Goal: Task Accomplishment & Management: Manage account settings

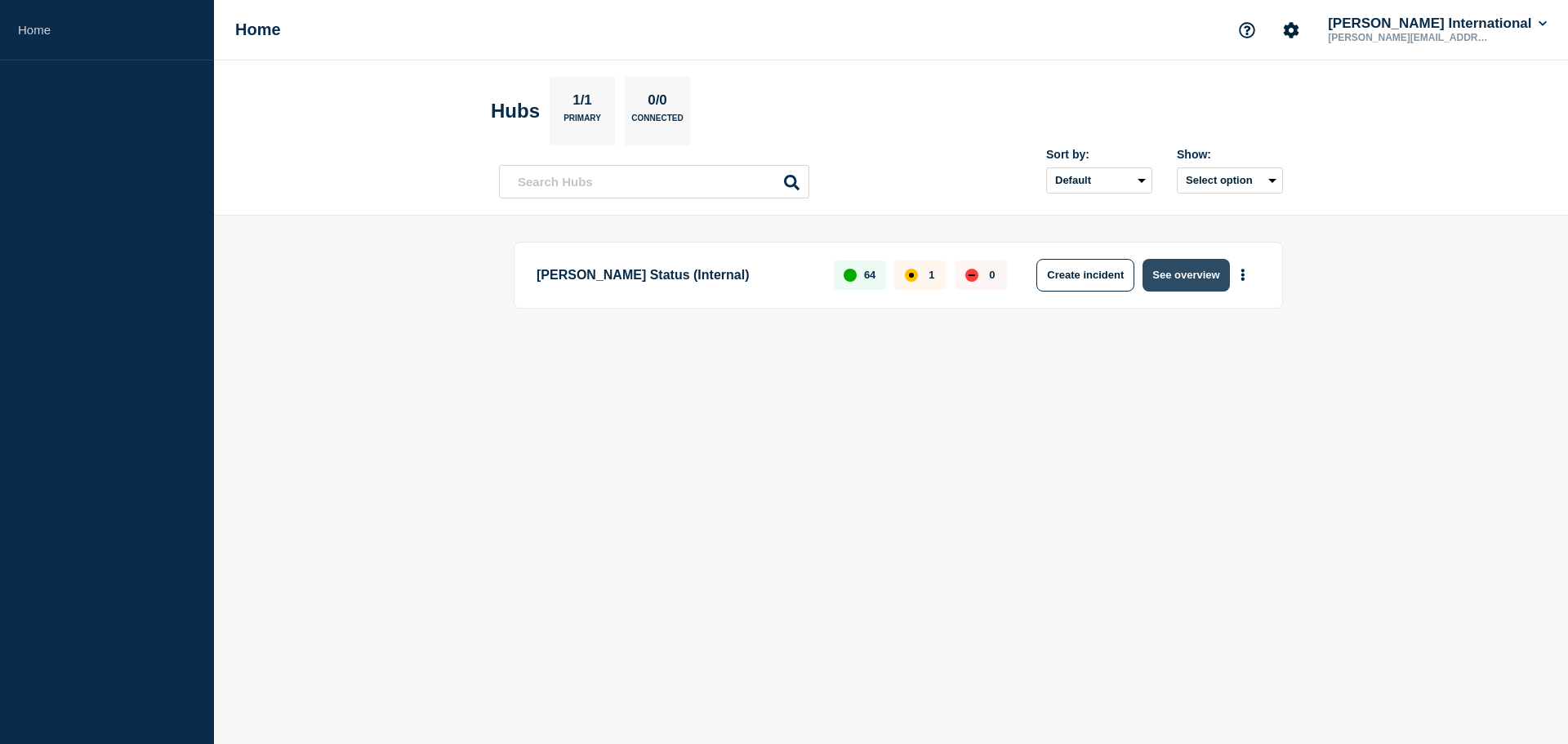
click at [939, 266] on button "See overview" at bounding box center [1186, 275] width 87 height 32
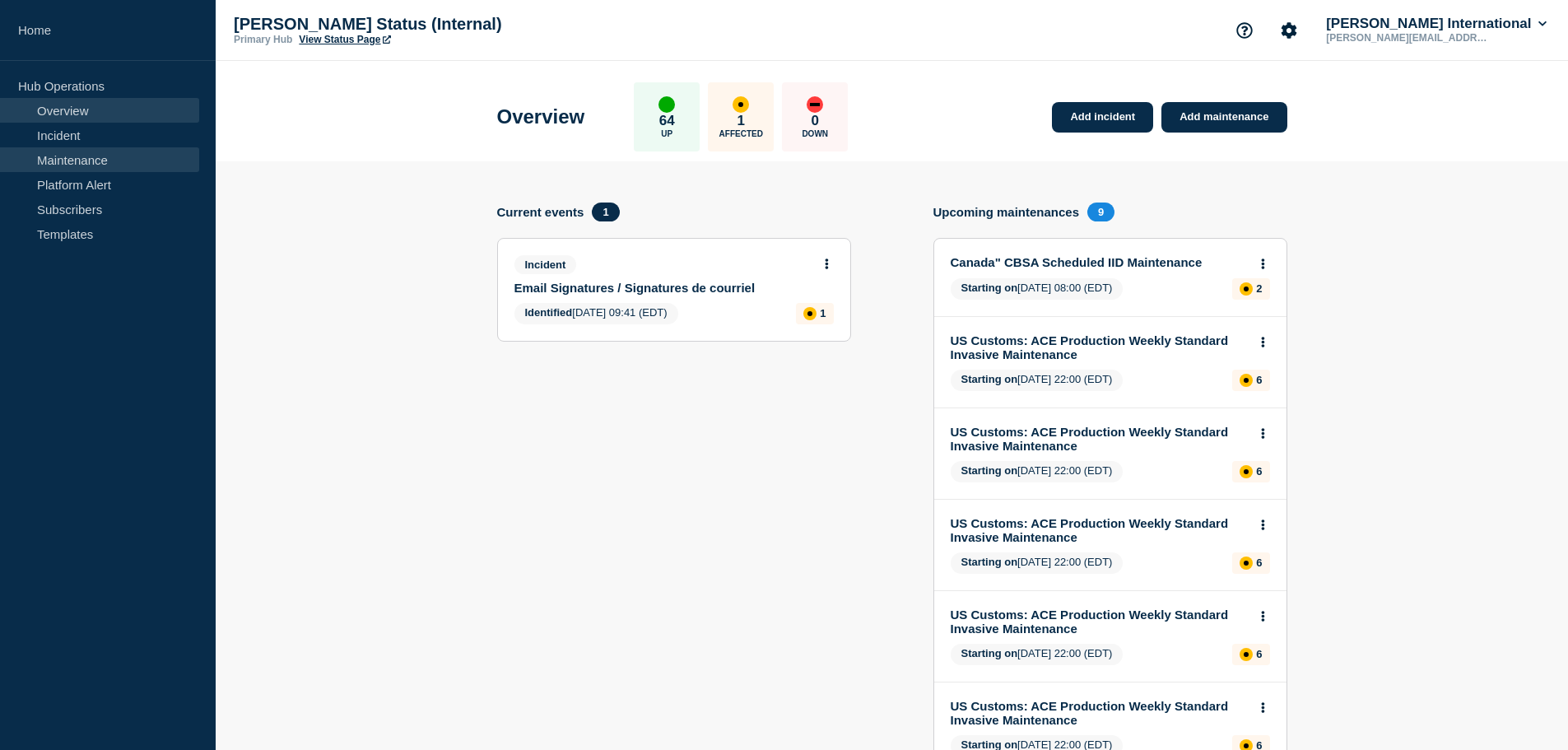
click at [48, 156] on link "Maintenance" at bounding box center [99, 160] width 199 height 25
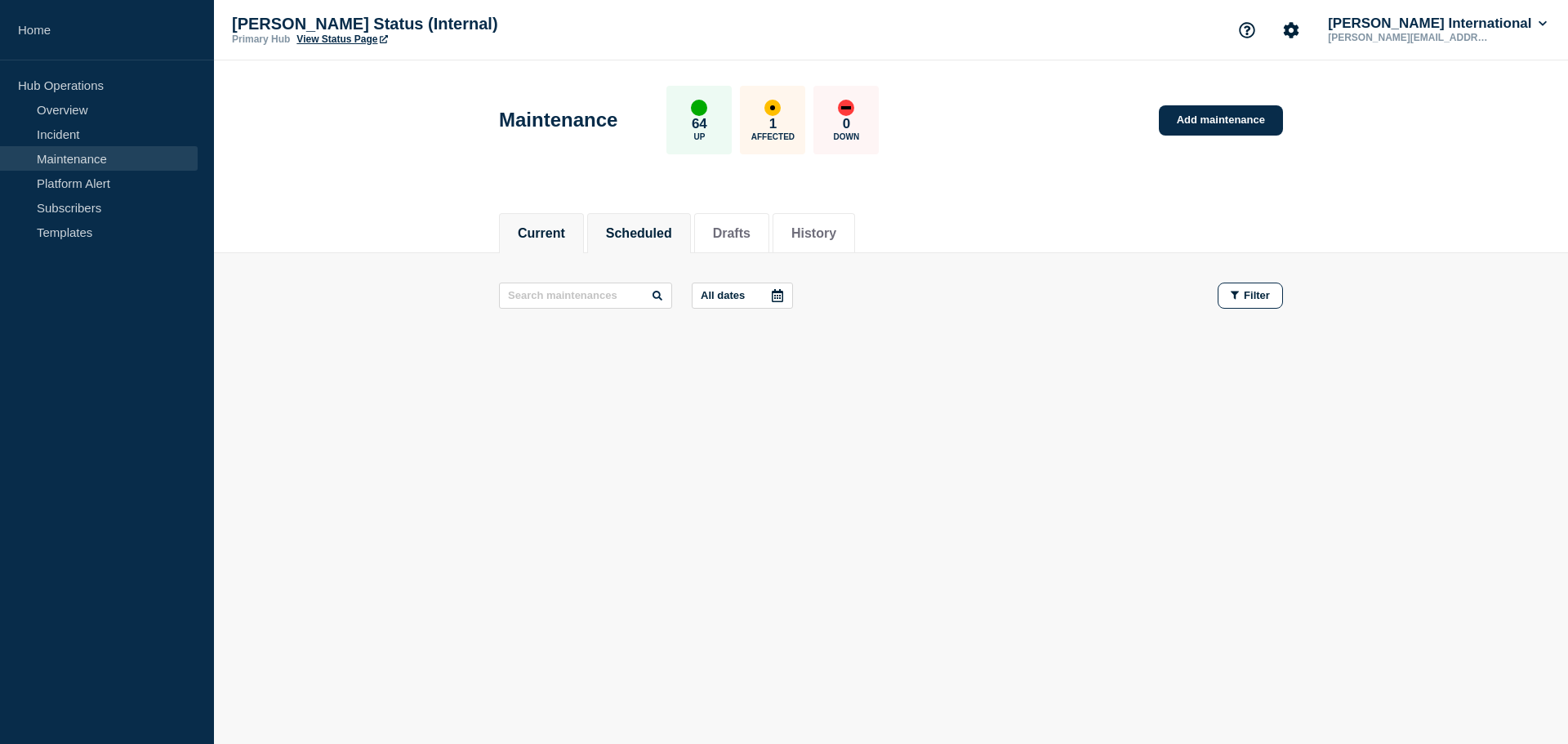
click at [649, 229] on button "Scheduled" at bounding box center [638, 233] width 66 height 14
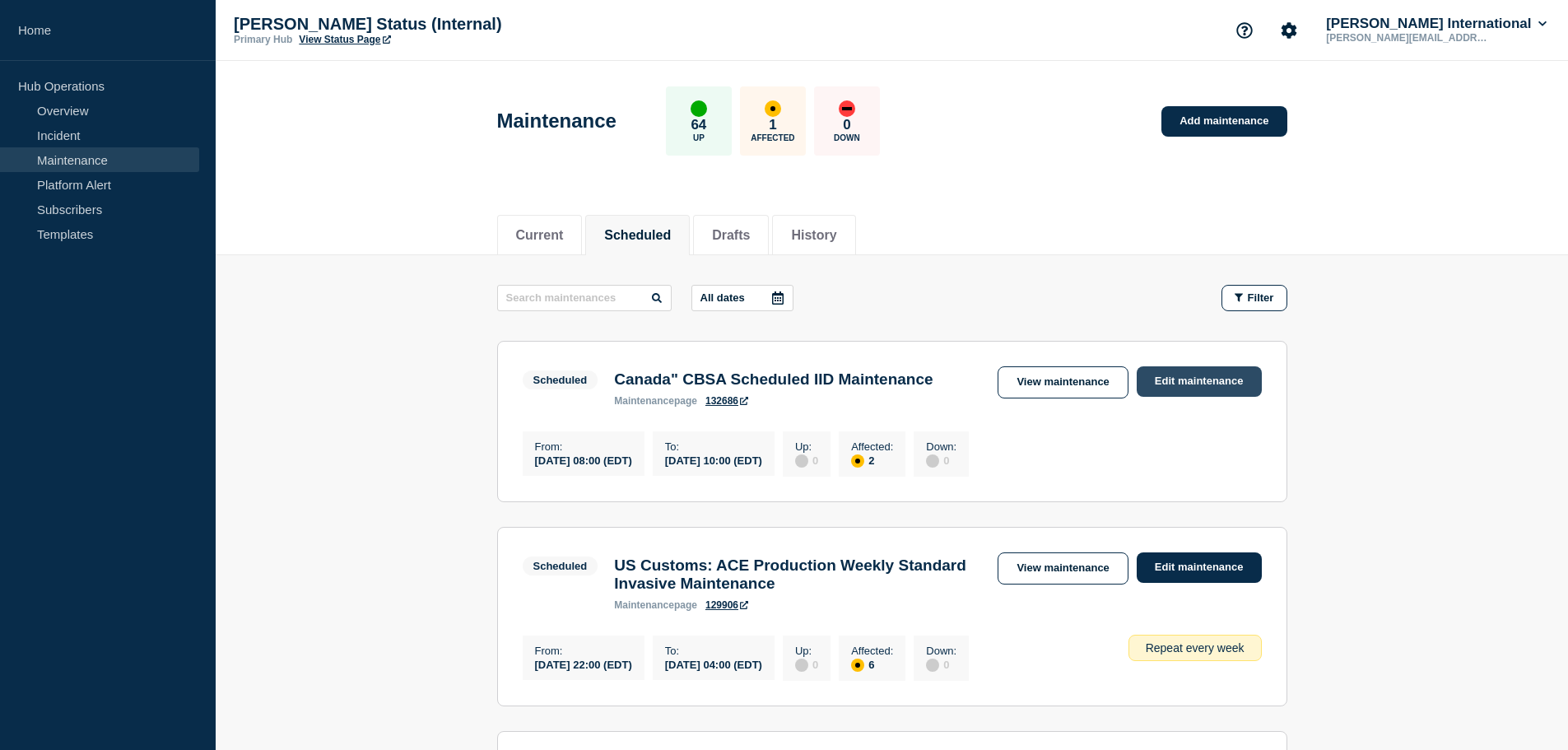
click at [947, 380] on link "Edit maintenance" at bounding box center [1199, 381] width 125 height 31
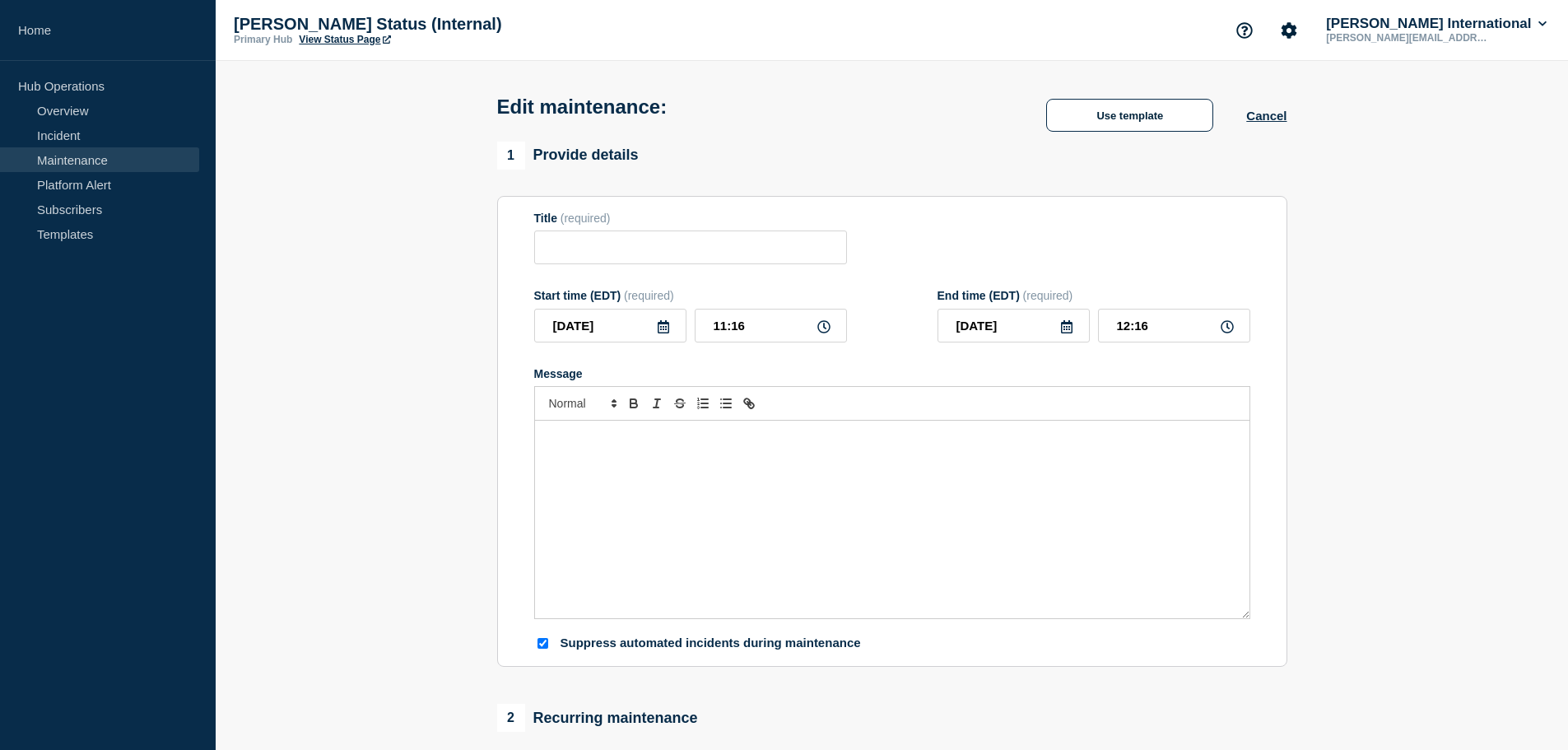
type input "Canada" CBSA Scheduled IID Maintenance"
type input "[DATE]"
type input "08:00"
type input "[DATE]"
type input "10:00"
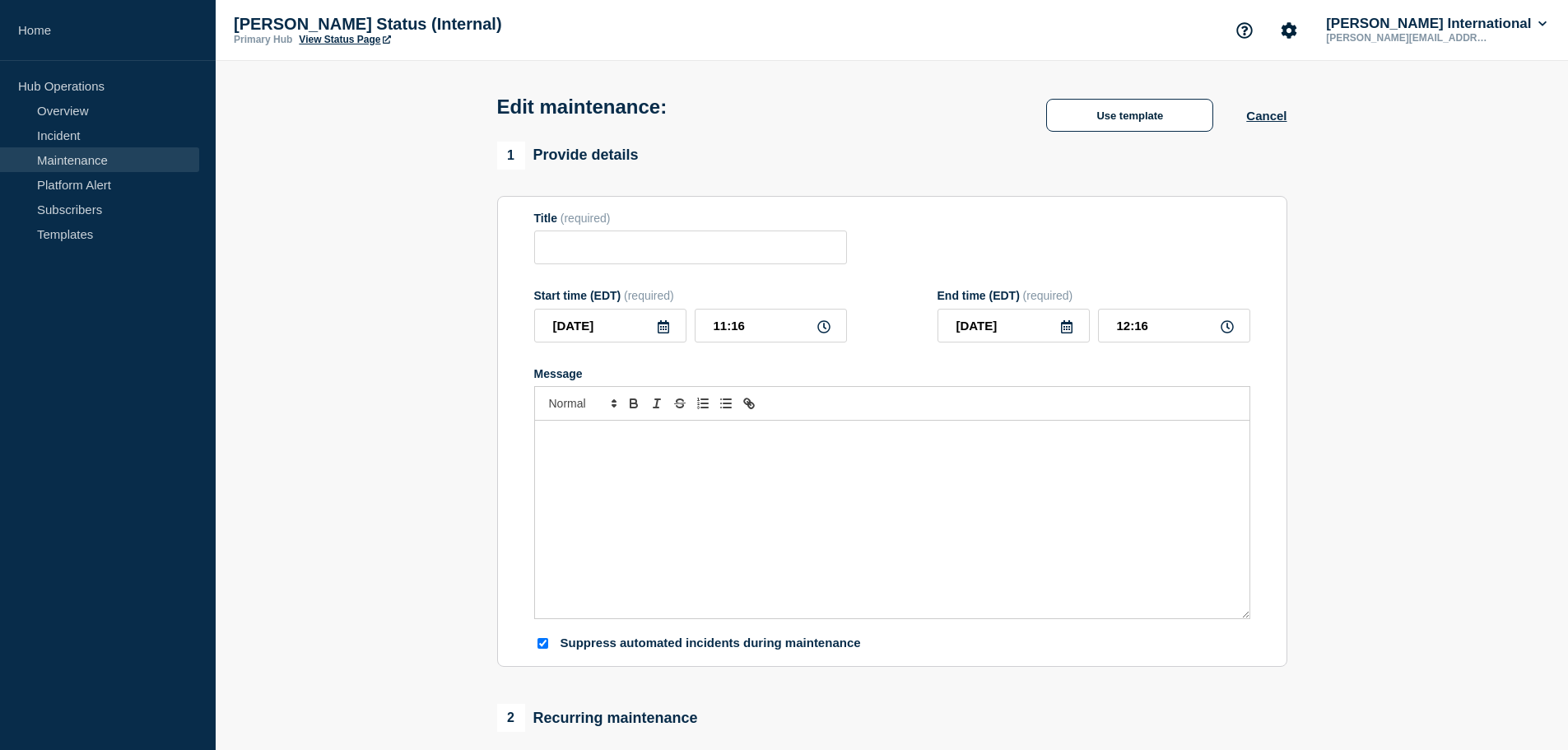
checkbox input "true"
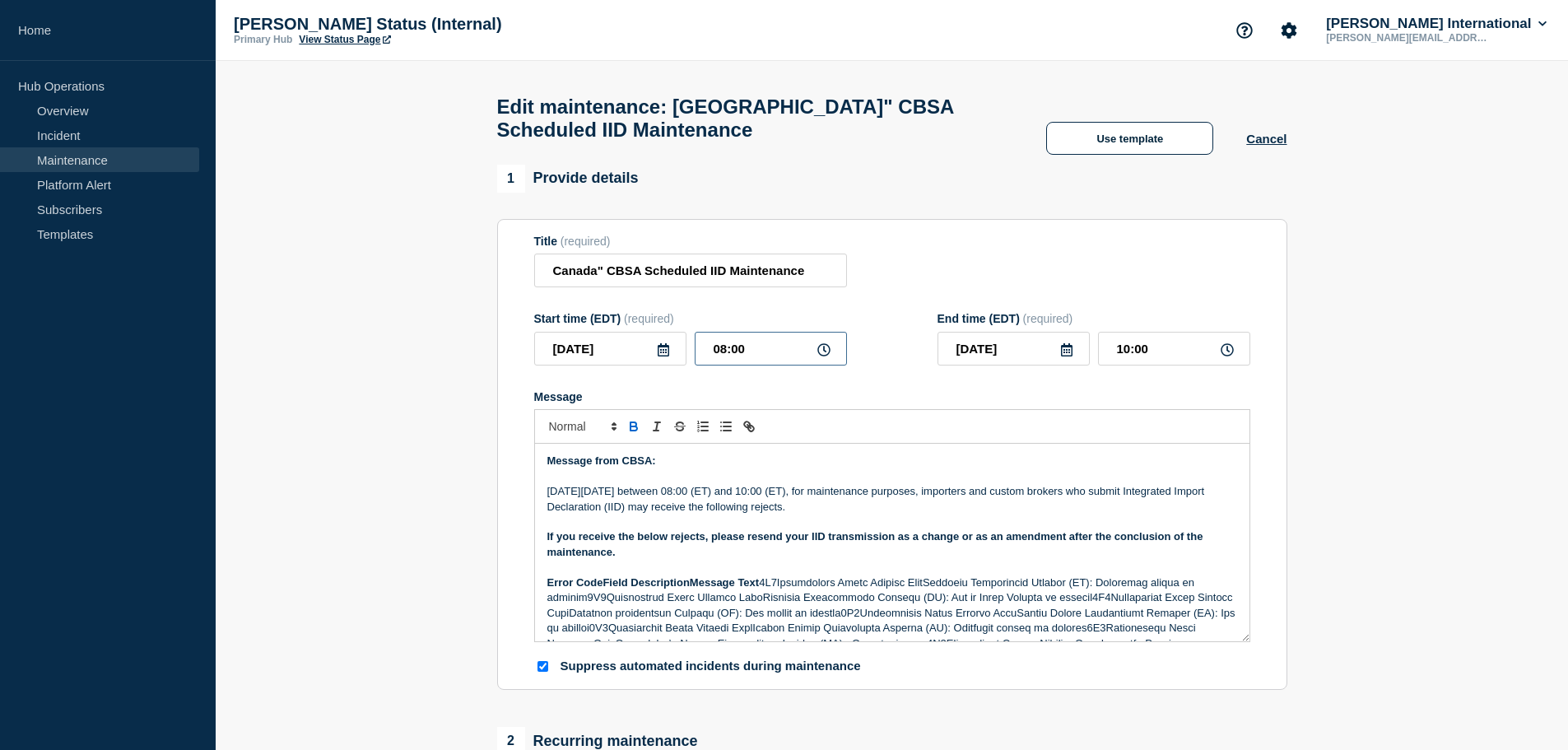
drag, startPoint x: 766, startPoint y: 356, endPoint x: 638, endPoint y: 349, distance: 128.2
click at [638, 349] on div "[DATE] 08:00" at bounding box center [691, 348] width 313 height 34
type input "03:00"
drag, startPoint x: 1164, startPoint y: 354, endPoint x: 972, endPoint y: 337, distance: 192.8
click at [947, 337] on div "End time (EDT) (required) [DATE] 05:00" at bounding box center [1093, 339] width 313 height 54
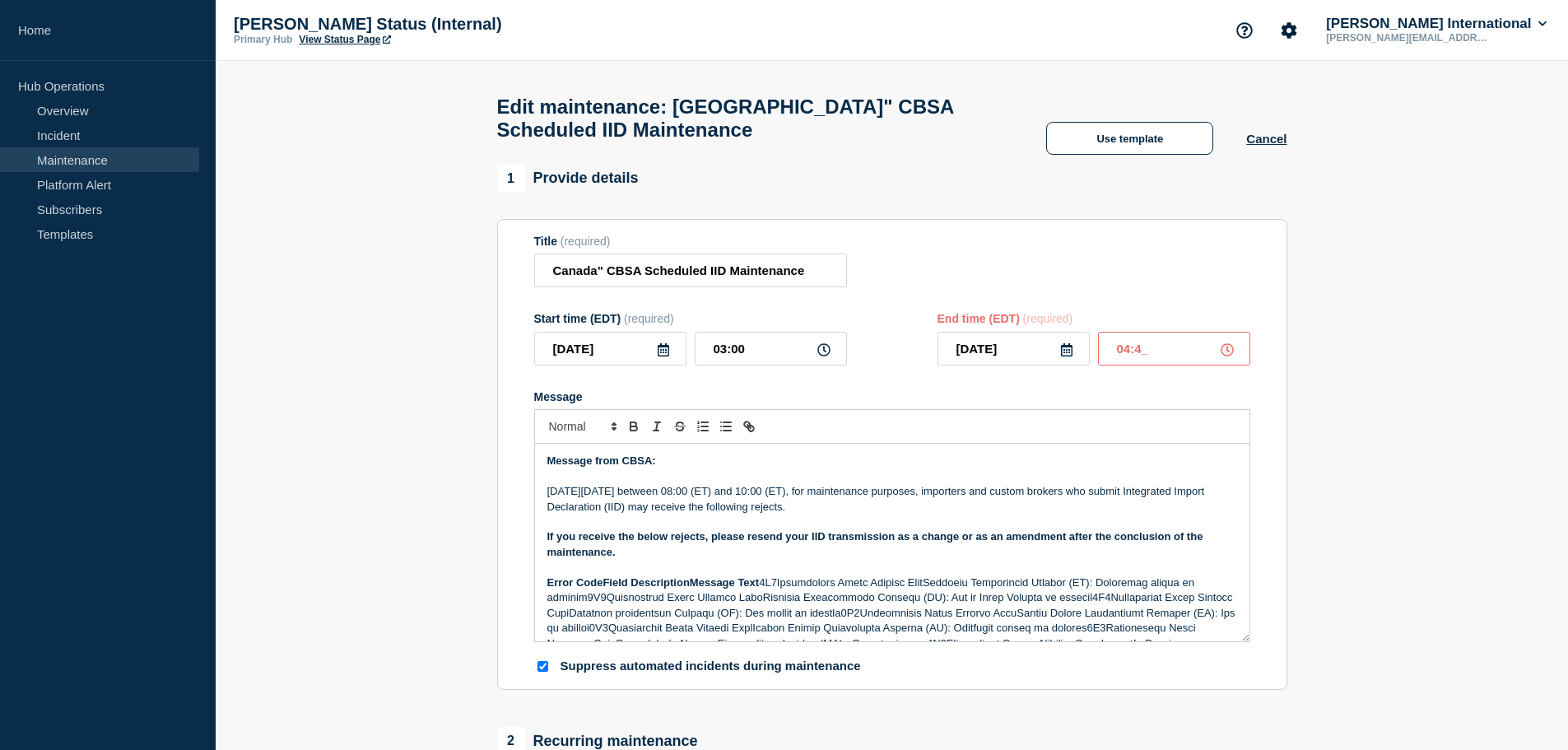
type input "04:45"
click at [541, 472] on div "Message from CBSA: [DATE][DATE] between 08:00 (ET) and 10:00 (ET), for maintena…" at bounding box center [893, 542] width 715 height 197
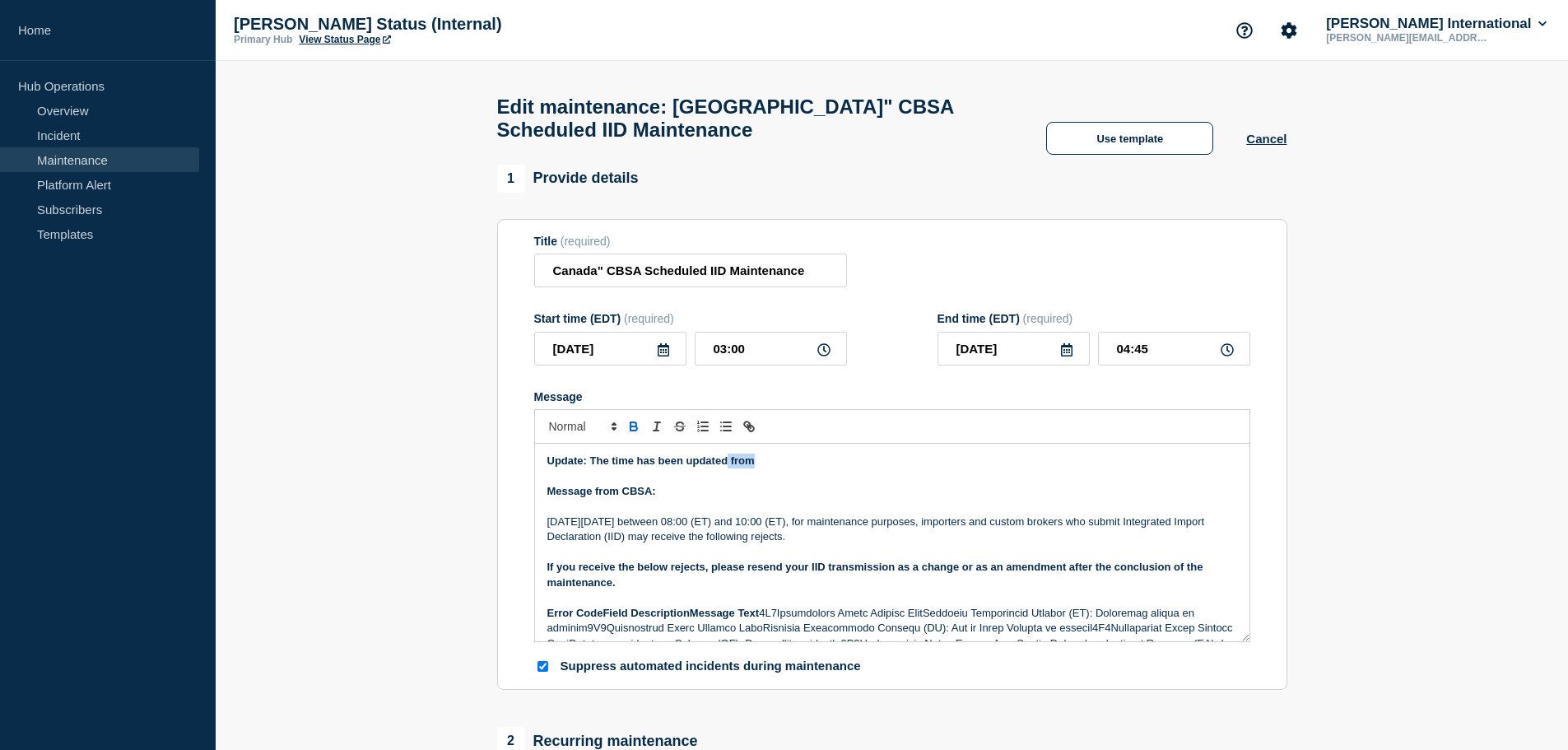
drag, startPoint x: 728, startPoint y: 467, endPoint x: 844, endPoint y: 467, distance: 116.0
click at [844, 467] on p "Update: The time has been updated from" at bounding box center [892, 460] width 690 height 14
click at [808, 468] on p "Update: The time has been updated to" at bounding box center [892, 460] width 690 height 14
click at [829, 512] on p "Message" at bounding box center [892, 506] width 690 height 14
click at [741, 467] on strong "Update: The time has been updated to" at bounding box center [643, 460] width 194 height 13
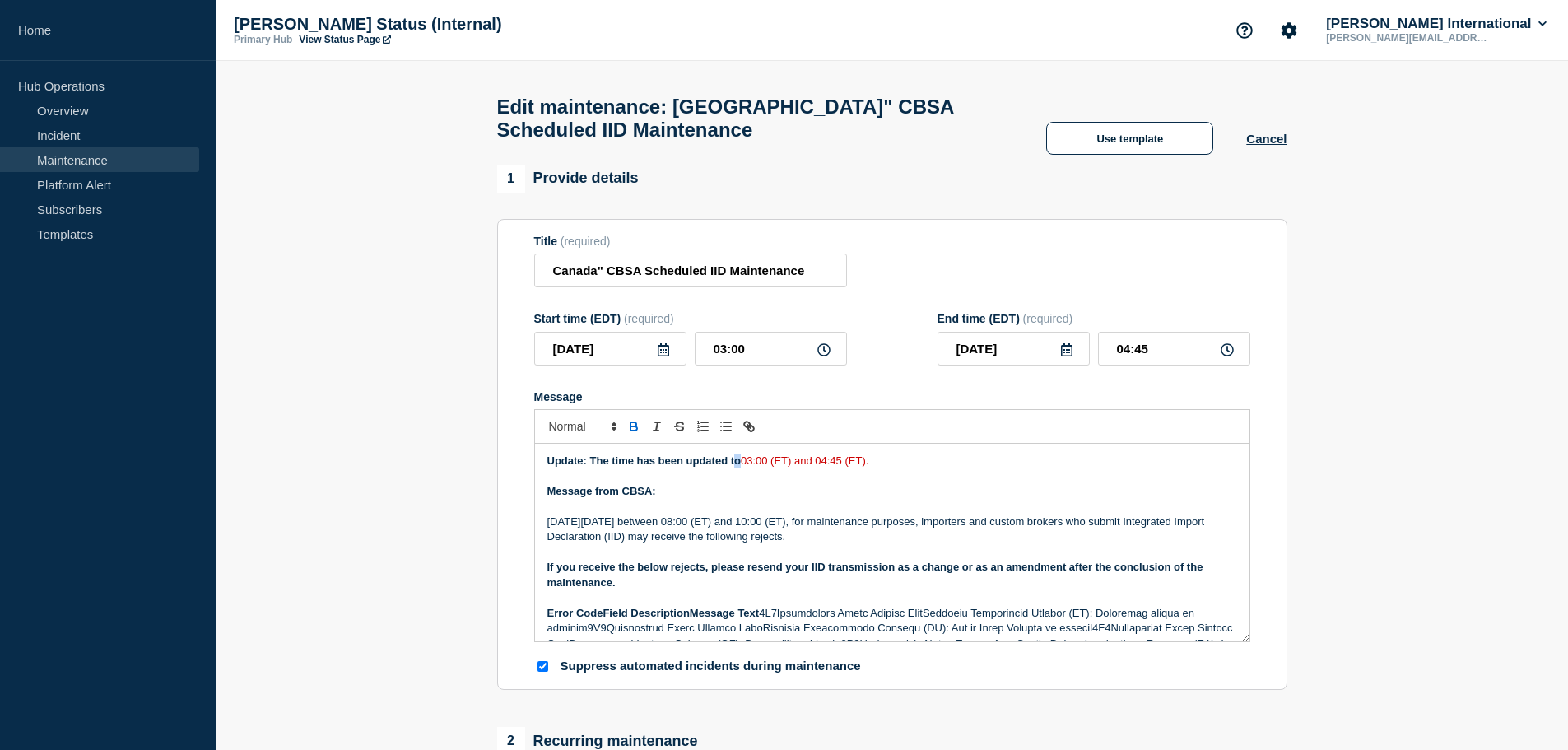
copy strong "o"
drag, startPoint x: 869, startPoint y: 468, endPoint x: 886, endPoint y: 473, distance: 17.7
click at [887, 468] on p "Update: The time has been updated to 03:00 (ET) and 04:45 (ET)." at bounding box center [892, 460] width 690 height 14
click at [902, 512] on p "Message" at bounding box center [892, 506] width 690 height 14
click at [886, 466] on p "Update: The time has been updated to 03:00 (ET) and 04:45 (ET)." at bounding box center [892, 460] width 690 height 14
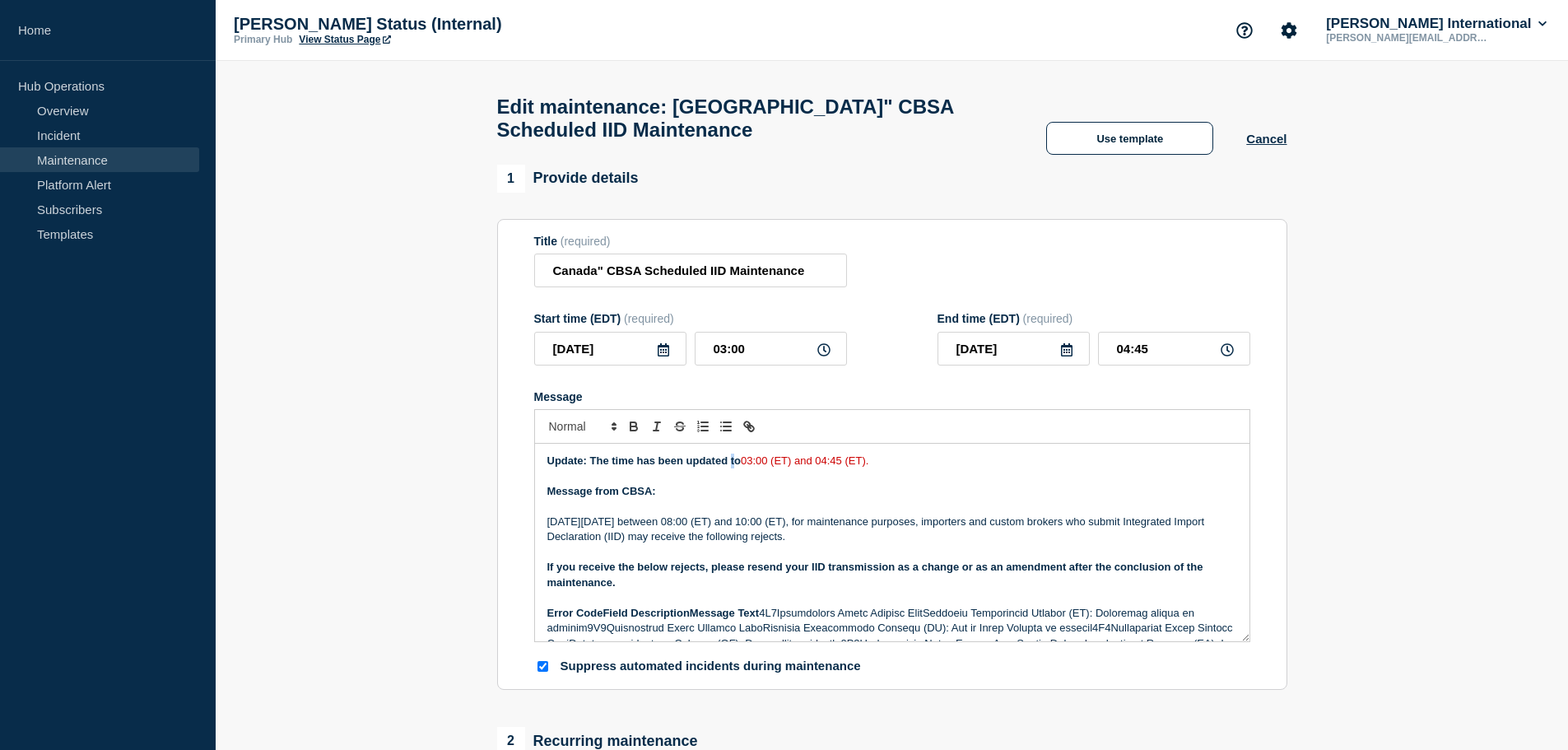
click at [737, 467] on strong "Update: The time has been updated to" at bounding box center [643, 460] width 194 height 13
copy strong "t"
click at [892, 468] on p "Update: The time has been updated to 03:00 (ET) and 04:45 (ET)." at bounding box center [892, 460] width 690 height 14
click at [928, 498] on p "Message from CBSA:" at bounding box center [892, 491] width 690 height 14
drag, startPoint x: 739, startPoint y: 528, endPoint x: 864, endPoint y: 526, distance: 125.0
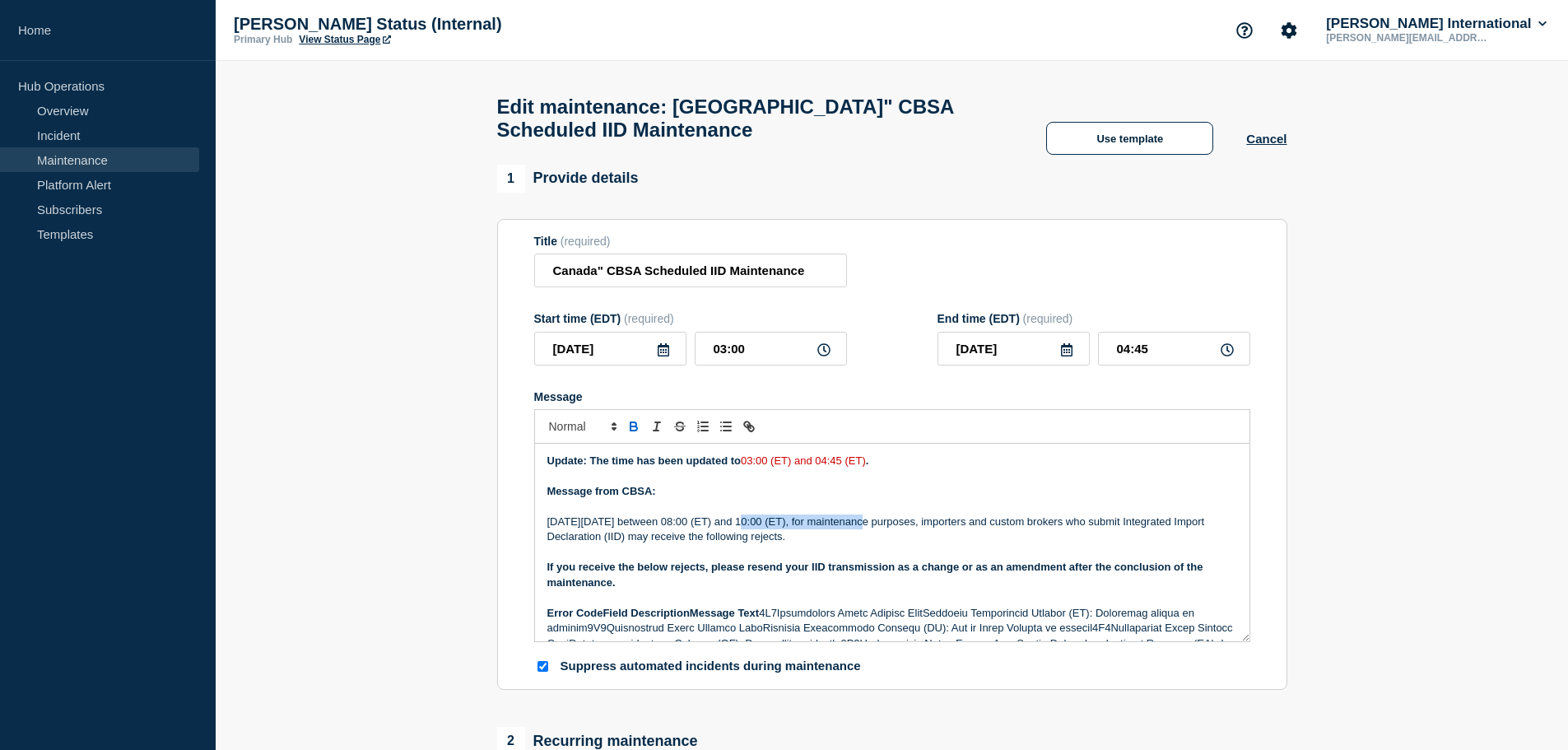
click at [864, 526] on p "[DATE][DATE] between 08:00 (ET) and 10:00 (ET), for maintenance purposes, impor…" at bounding box center [892, 530] width 690 height 31
click at [832, 545] on p "[DATE][DATE] between 08:00 (ET) and 10:00 (ET), for maintenance purposes, impor…" at bounding box center [892, 530] width 690 height 31
drag, startPoint x: 737, startPoint y: 528, endPoint x: 823, endPoint y: 529, distance: 86.0
click at [823, 529] on p "[DATE][DATE] between 08:00 (ET) and 10:00 (ET), for maintenance purposes, impor…" at bounding box center [892, 530] width 690 height 31
click at [812, 545] on p "[DATE][DATE] between 08:00 (ET) and 10:00 (ET), for maintenance purposes, impor…" at bounding box center [892, 530] width 690 height 31
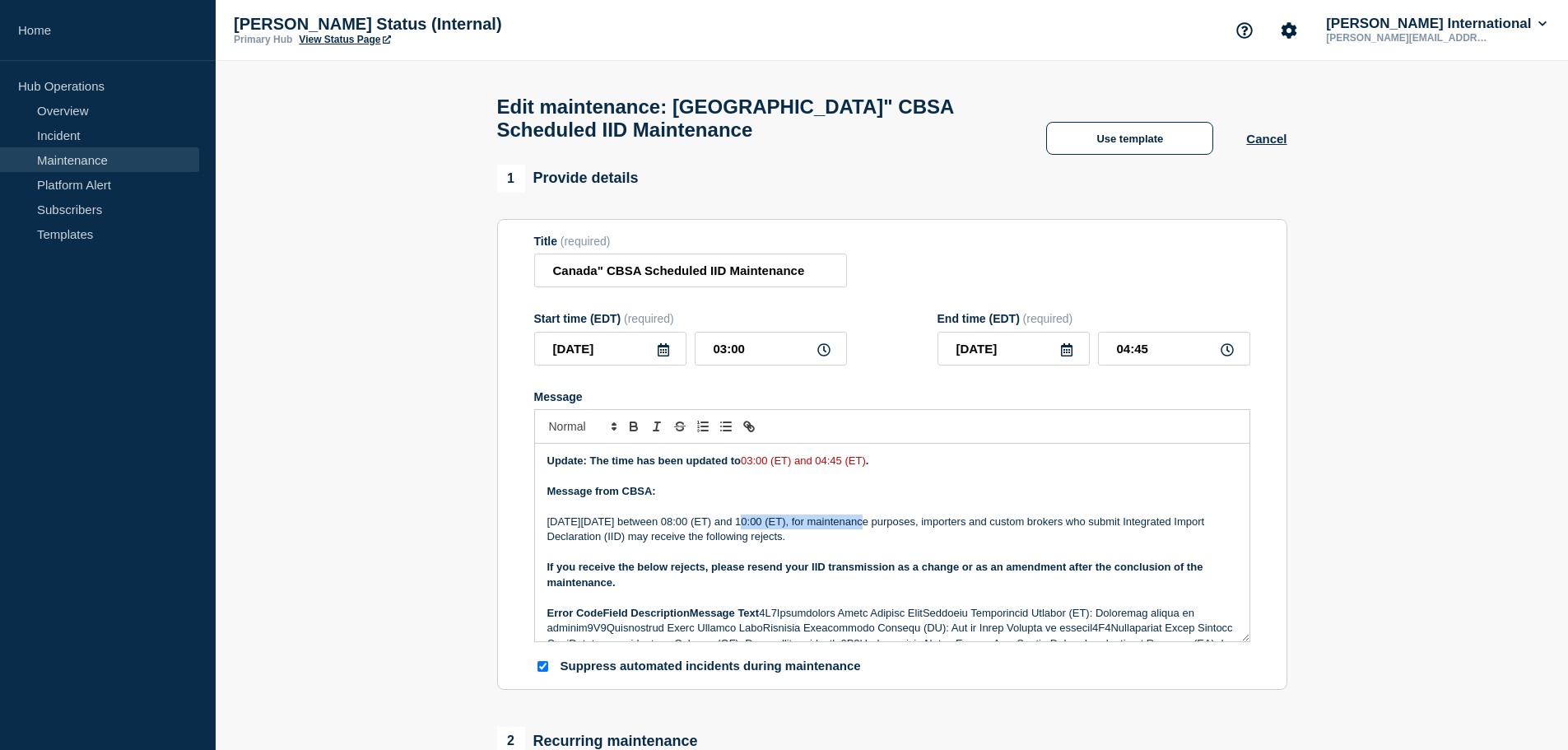
drag, startPoint x: 740, startPoint y: 528, endPoint x: 864, endPoint y: 528, distance: 124.0
click at [864, 528] on p "[DATE][DATE] between 08:00 (ET) and 10:00 (ET), for maintenance purposes, impor…" at bounding box center [892, 530] width 690 height 31
copy p "08:00 (ET) and 10:00 (ET)"
click at [741, 533] on p "[DATE][DATE] between 08:00 (ET) and 10:00 (ET), for maintenance purposes, impor…" at bounding box center [892, 530] width 690 height 31
drag, startPoint x: 740, startPoint y: 529, endPoint x: 865, endPoint y: 530, distance: 125.0
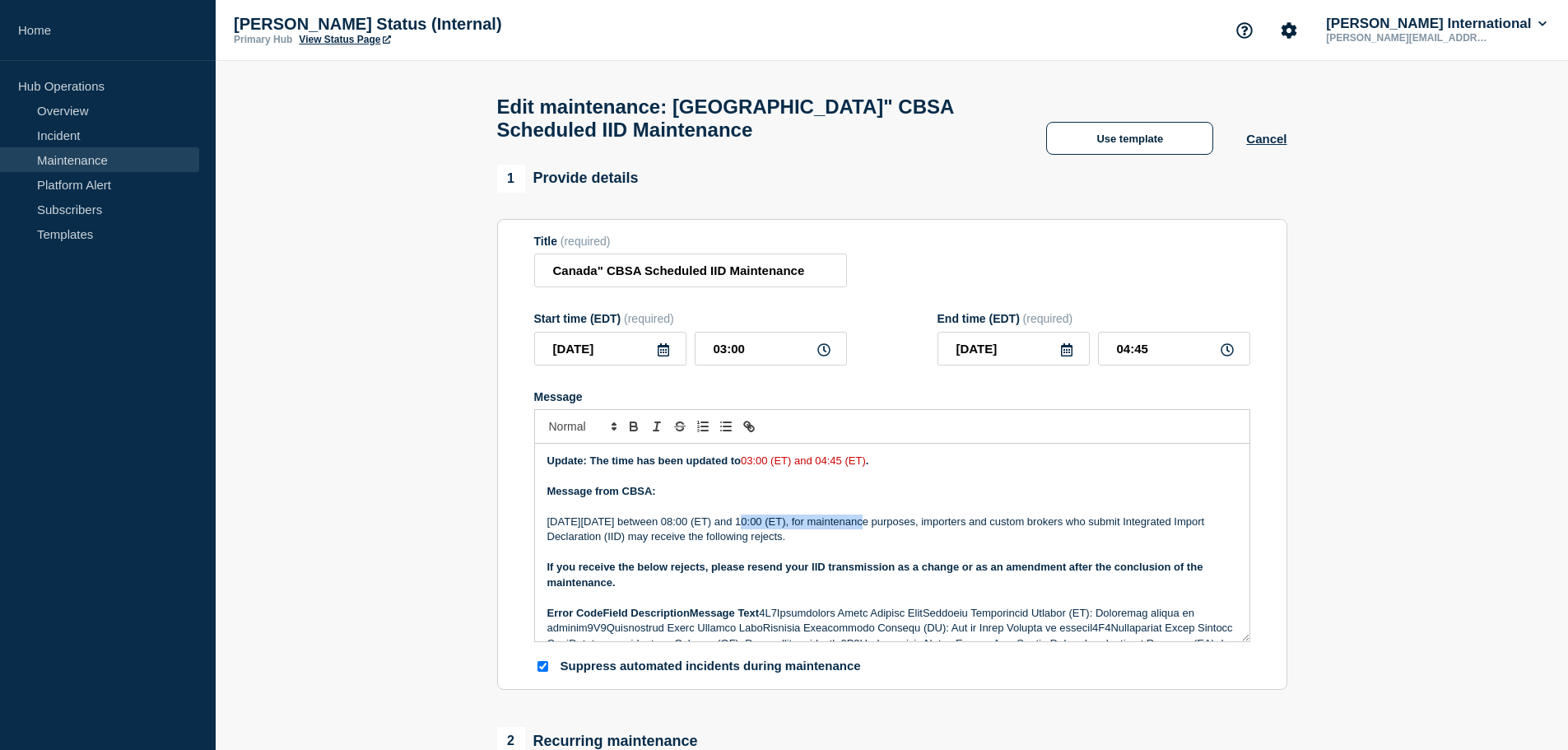
click at [865, 530] on p "[DATE][DATE] between 08:00 (ET) and 10:00 (ET), for maintenance purposes, impor…" at bounding box center [892, 530] width 690 height 31
click at [943, 484] on p "Message" at bounding box center [892, 476] width 690 height 14
click at [870, 530] on p "[DATE][DATE] between 0̶8̶:̶0̶0̶ ̶(̶E̶T̶)̶ ̶a̶n̶d̶ ̶1̶0̶:̶0̶0̶ ̶(̶E̶T̶)̶, for ma…" at bounding box center [892, 530] width 690 height 31
drag, startPoint x: 745, startPoint y: 470, endPoint x: 870, endPoint y: 470, distance: 125.0
click at [870, 468] on p "Update: The time has been updated to 03:00 (ET) and 04:45 (ET) ." at bounding box center [892, 460] width 690 height 14
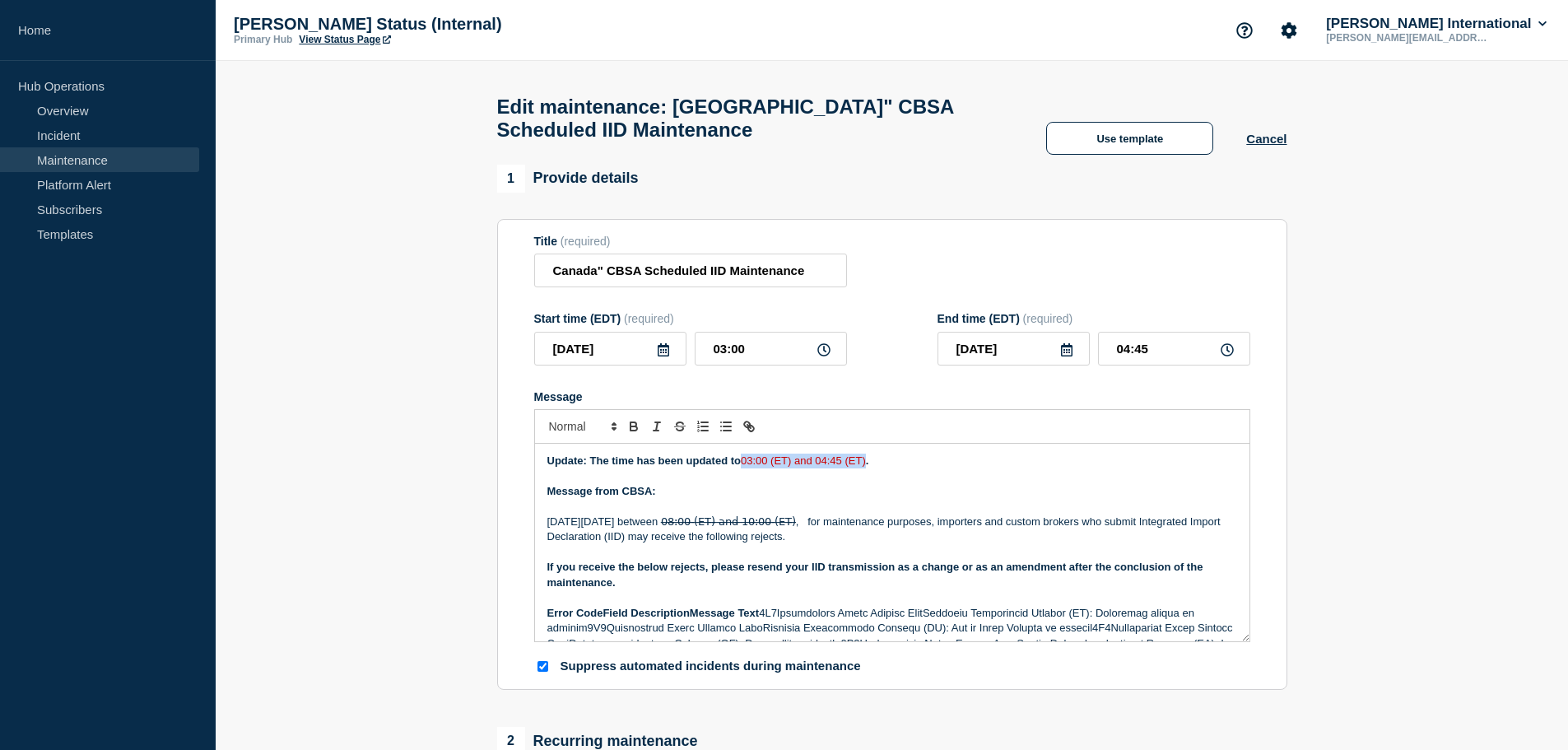
copy span "03:00 (ET) and 04:45 (ET)"
click at [875, 530] on p "[DATE][DATE] between 0̶8̶:̶0̶0̶ ̶(̶E̶T̶)̶ ̶a̶n̶d̶ ̶1̶0̶:̶0̶0̶ ̶(̶E̶T̶)̶, for ma…" at bounding box center [892, 530] width 690 height 31
click at [947, 468] on p "Update: The time has been updated to 03:00 (ET) and 04:45 (ET) ." at bounding box center [892, 460] width 690 height 14
click at [875, 528] on span "03:00 (ET) and 04:45 (ET)" at bounding box center [861, 521] width 125 height 13
drag, startPoint x: 875, startPoint y: 527, endPoint x: 998, endPoint y: 530, distance: 123.0
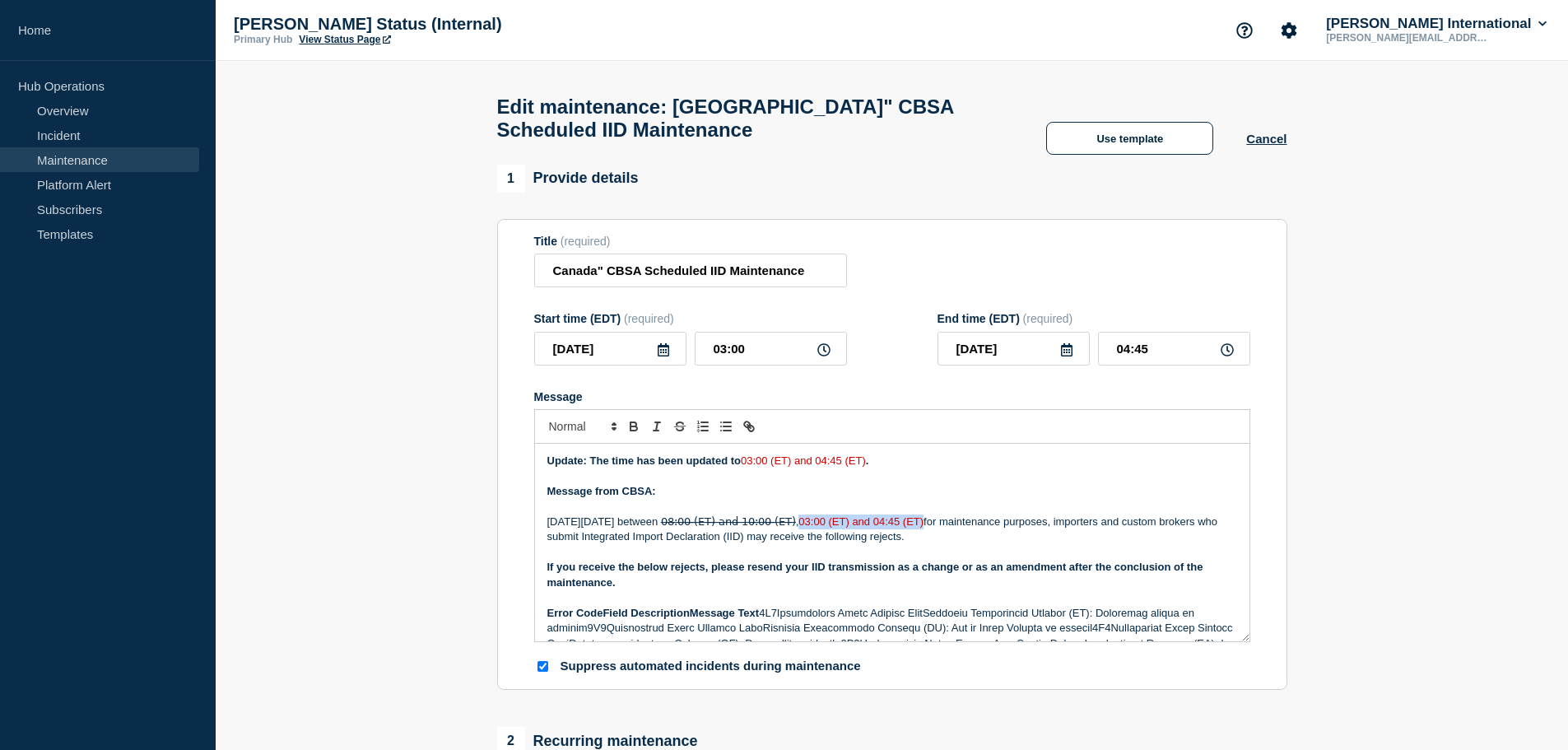
click at [924, 528] on span "03:00 (ET) and 04:45 (ET)" at bounding box center [861, 521] width 125 height 13
click at [947, 484] on p "Message" at bounding box center [892, 476] width 690 height 14
drag, startPoint x: 592, startPoint y: 468, endPoint x: 632, endPoint y: 470, distance: 40.0
click at [632, 467] on strong "Update: The time has been updated to" at bounding box center [643, 460] width 194 height 13
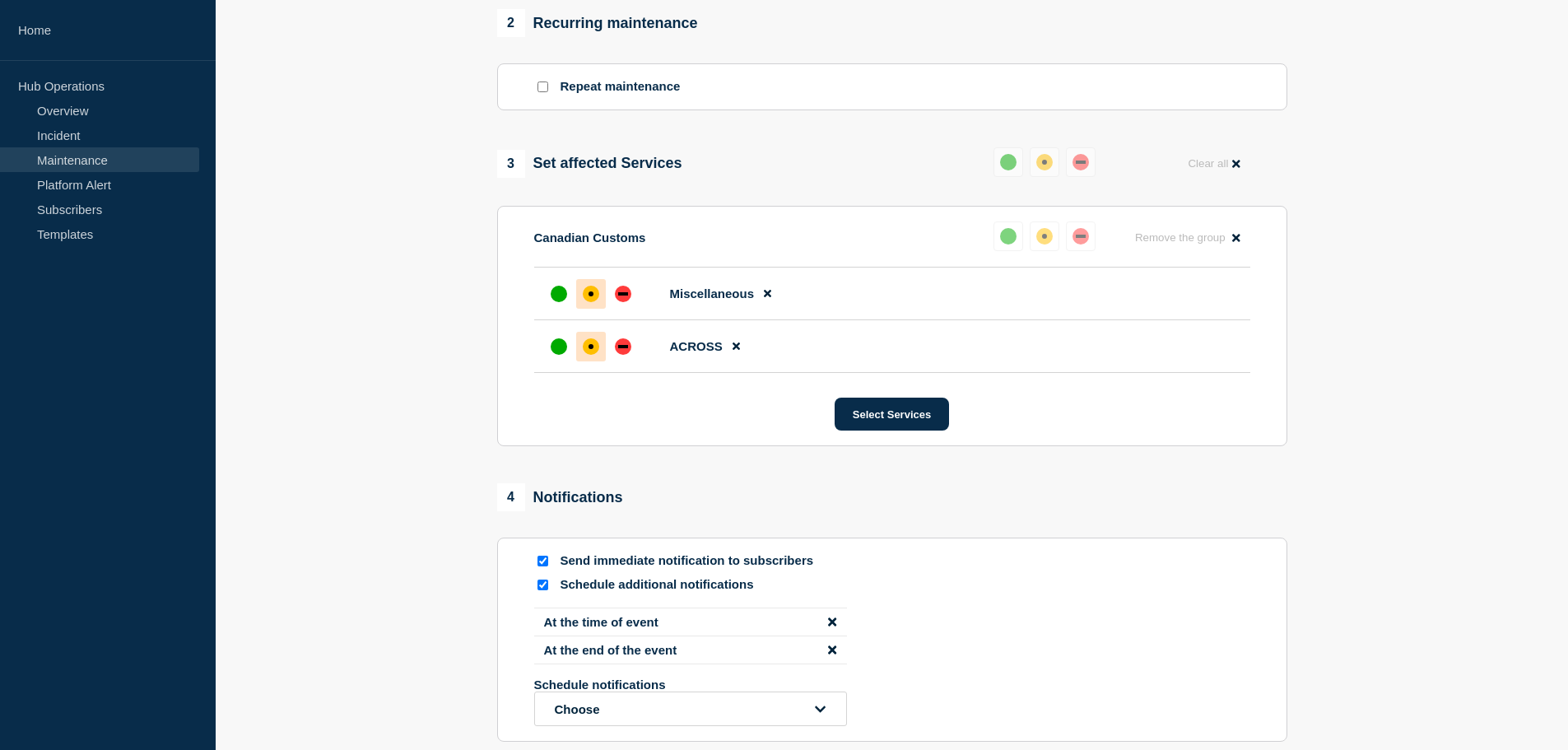
scroll to position [894, 0]
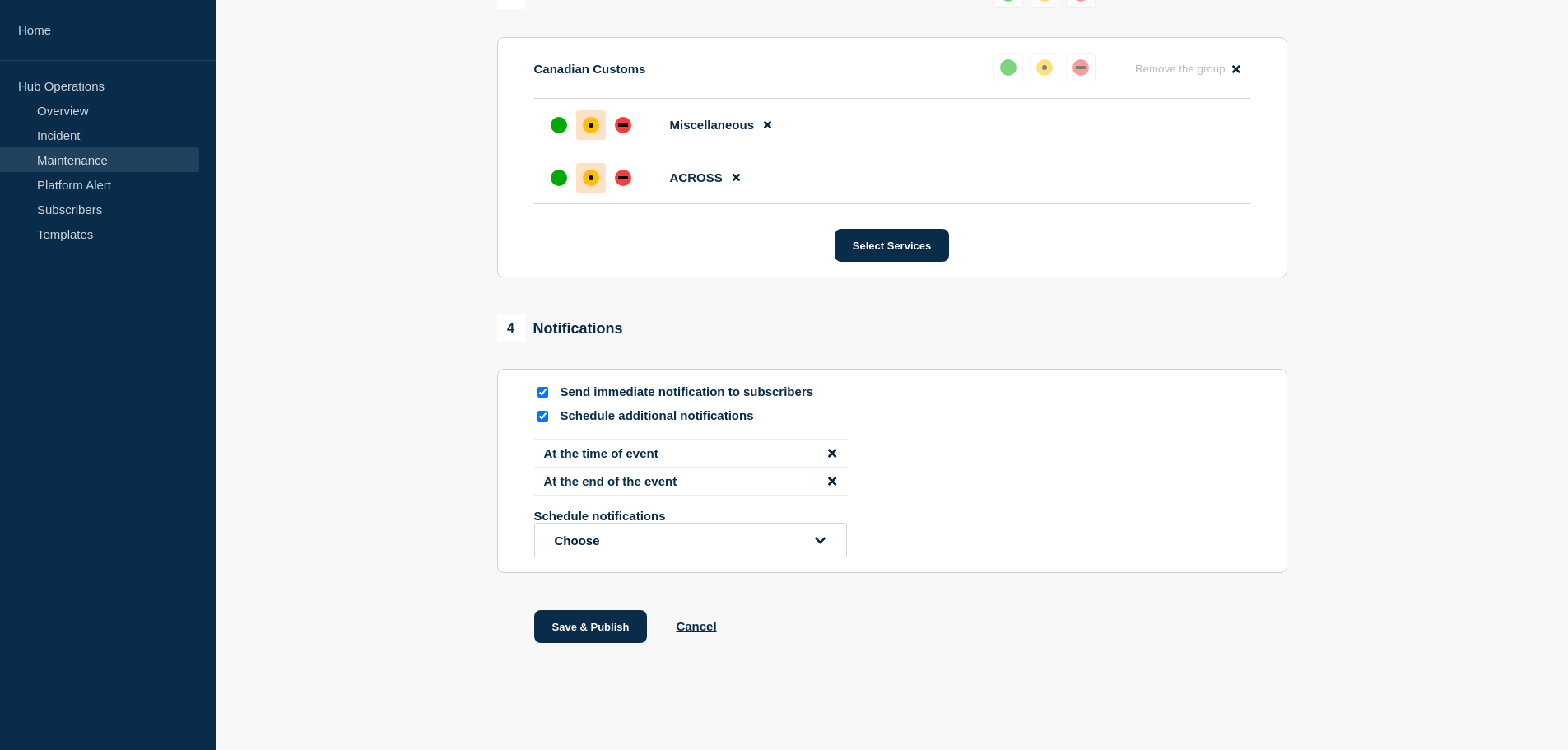
click at [541, 416] on input "Schedule additional notifications" at bounding box center [542, 415] width 11 height 11
checkbox input "false"
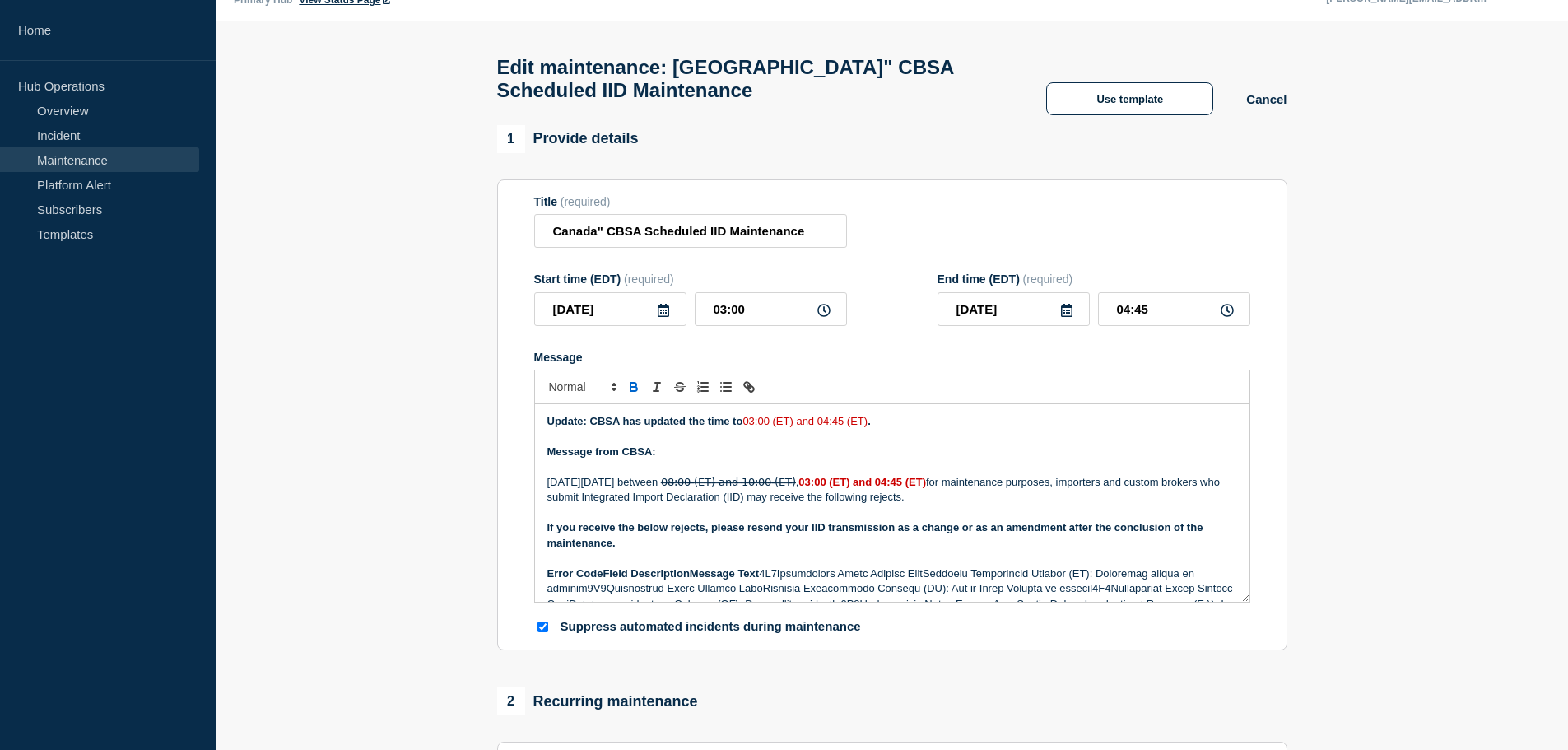
scroll to position [29, 0]
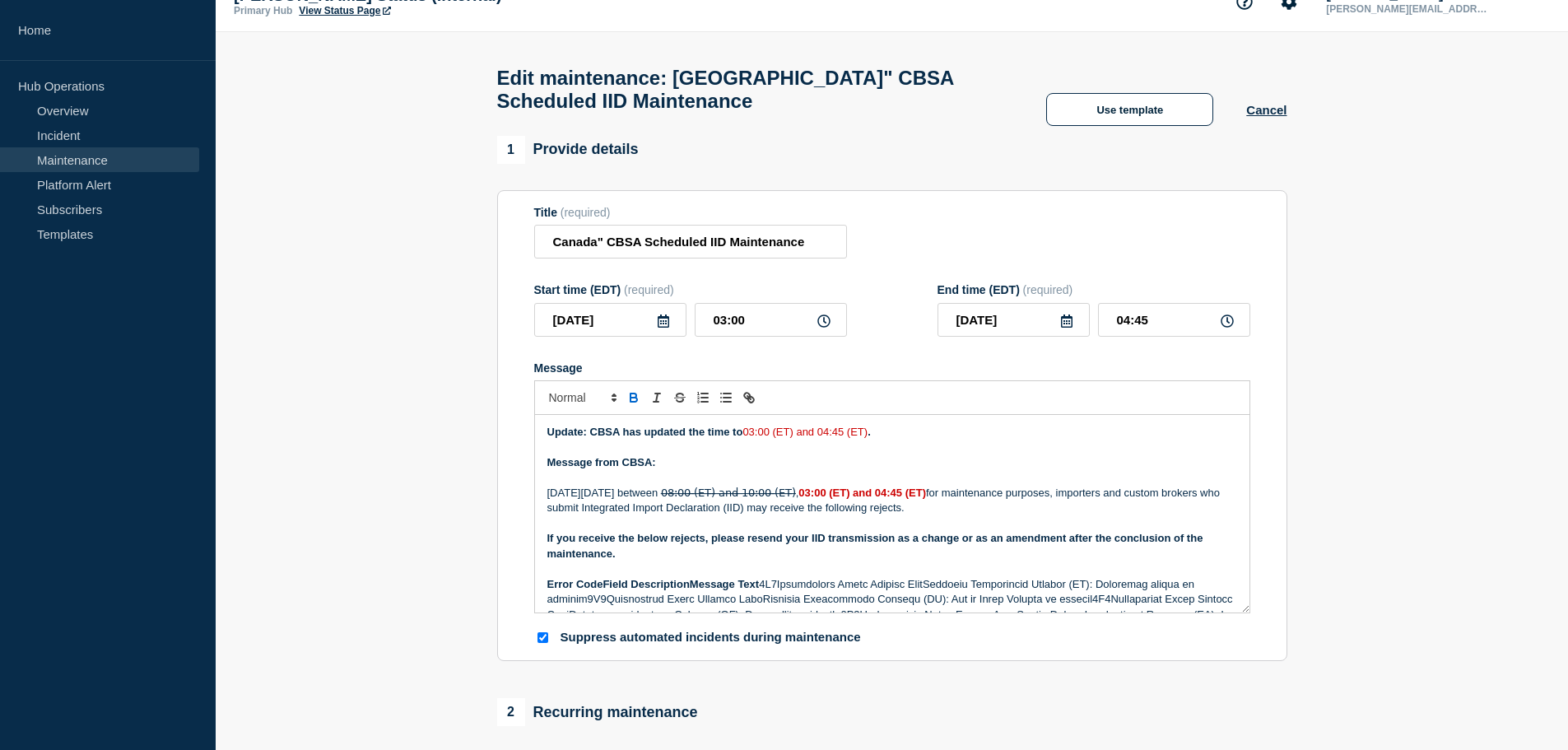
click at [923, 464] on p "Message from CBSA:" at bounding box center [892, 462] width 690 height 14
click at [872, 498] on p "[DATE][DATE] between 0̶8̶:̶0̶0̶ ̶(̶E̶T̶)̶ ̶a̶n̶d̶ ̶1̶0̶:̶0̶0̶ ̶(̶E̶T̶)̶, 03:00 …" at bounding box center [892, 501] width 690 height 31
click at [947, 433] on p "Update: CBSA has updated the time to 03:00 (ET) and 04:45 (ET) ." at bounding box center [892, 431] width 690 height 14
drag, startPoint x: 745, startPoint y: 438, endPoint x: 909, endPoint y: 435, distance: 164.0
click at [909, 435] on p "Update: CBSA has updated the time to 03:00 (ET) and 04:45 (ET) ." at bounding box center [892, 431] width 690 height 14
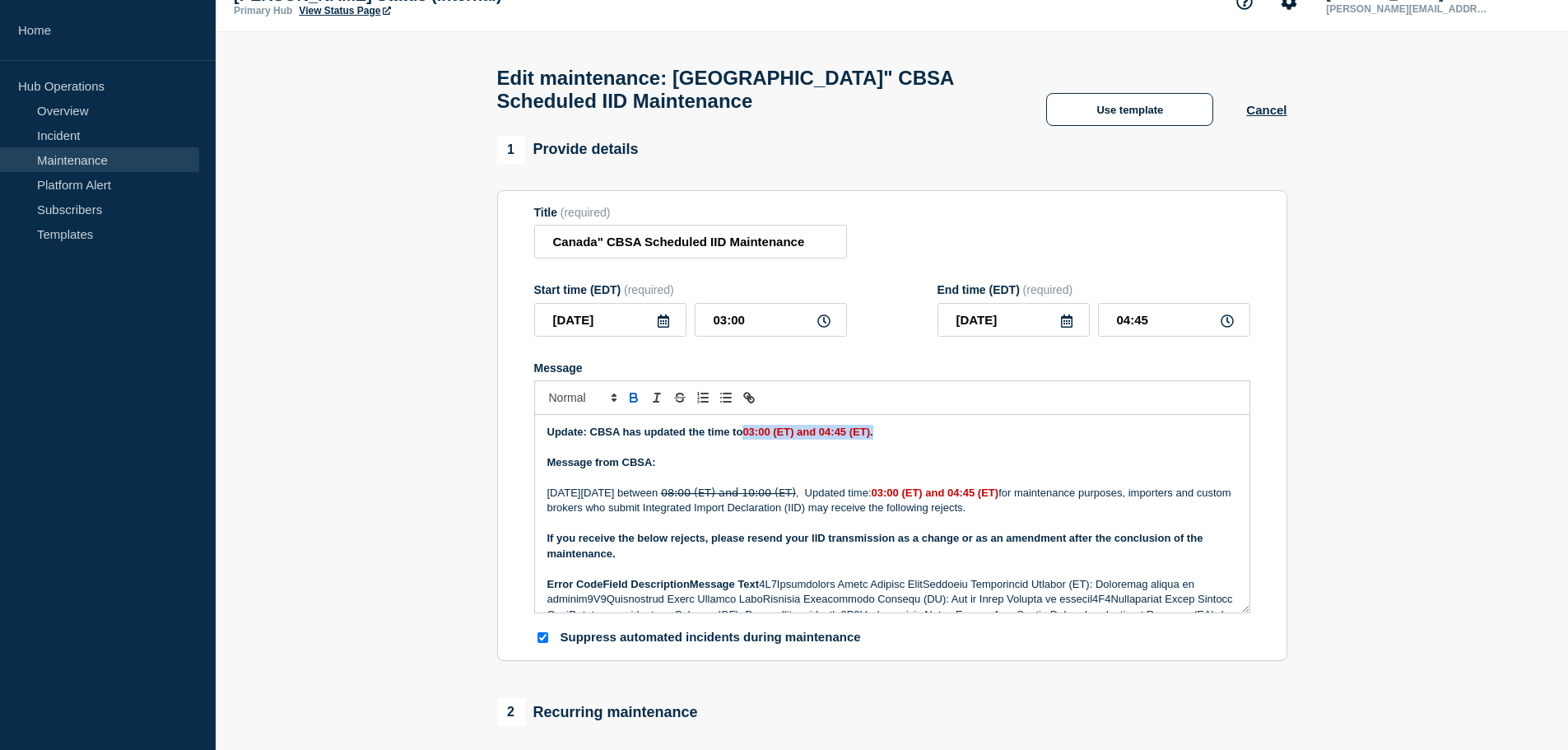
click at [928, 439] on p "Update: CBSA has updated the time to 03:00 (ET) and 04:45 (ET) ." at bounding box center [892, 431] width 690 height 14
drag, startPoint x: 943, startPoint y: 497, endPoint x: 1073, endPoint y: 491, distance: 130.1
click at [947, 491] on div "Update: CBSA has updated the time to 03:00 (ET) and 04:45 (ET) . Message from C…" at bounding box center [893, 513] width 715 height 197
click at [947, 439] on p "Update: CBSA has updated the time to 03:00 (ET) and 04:45 (ET) ." at bounding box center [892, 431] width 690 height 14
click at [603, 249] on input "Canada" CBSA Scheduled IID Maintenance" at bounding box center [691, 241] width 313 height 34
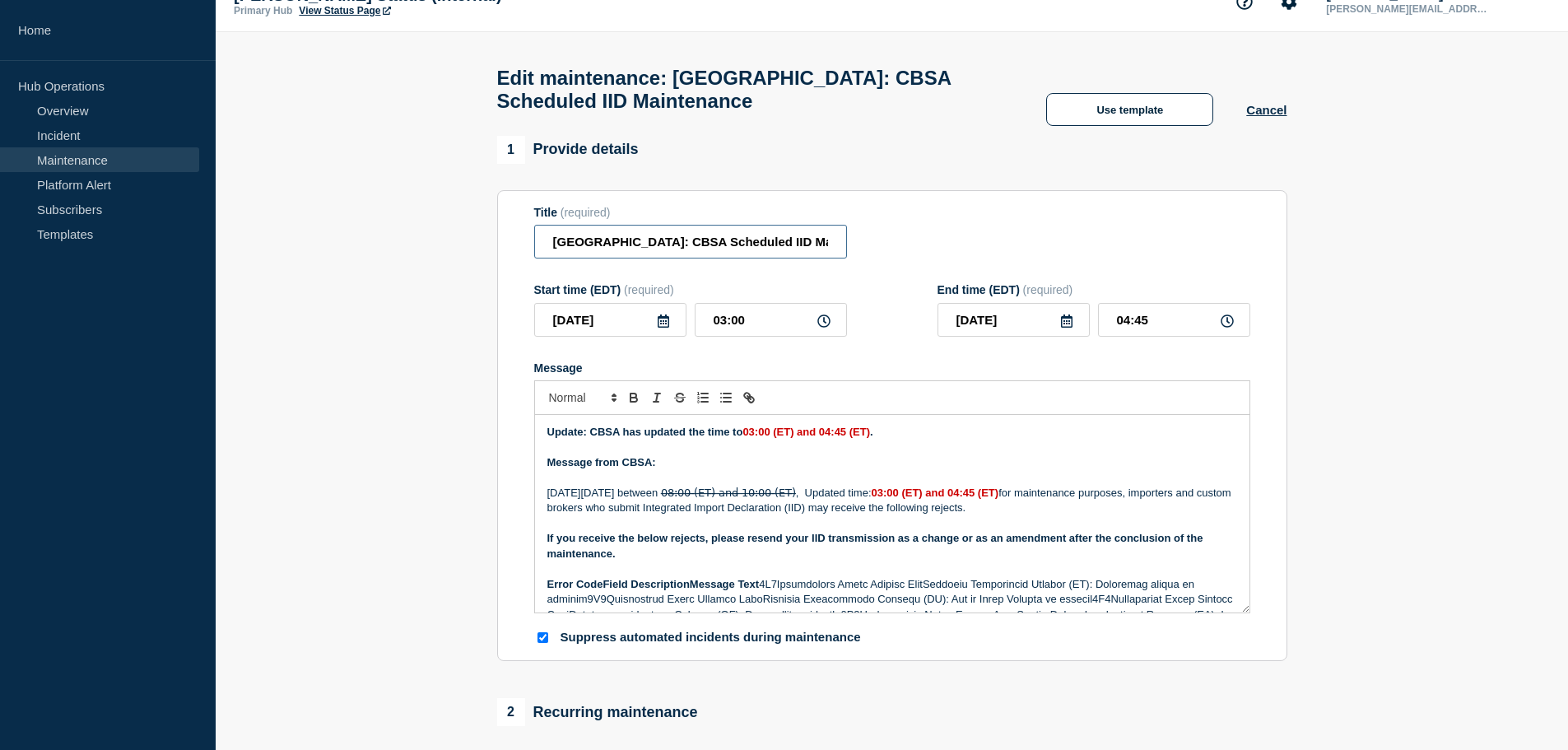
type input "[GEOGRAPHIC_DATA]: CBSA Scheduled IID Maintenance"
click at [630, 465] on strong "Message from CBSA:" at bounding box center [601, 461] width 109 height 13
click at [708, 470] on p "Message from CBSA:" at bounding box center [892, 462] width 690 height 14
click at [877, 498] on p "[DATE][DATE] between 0̶8̶:̶0̶0̶ ̶(̶E̶T̶)̶ ̶a̶n̶d̶ ̶1̶0̶:̶0̶0̶ ̶(̶E̶T̶)̶, Update…" at bounding box center [892, 501] width 690 height 31
click at [947, 470] on p "Message from CBSA:" at bounding box center [892, 462] width 690 height 14
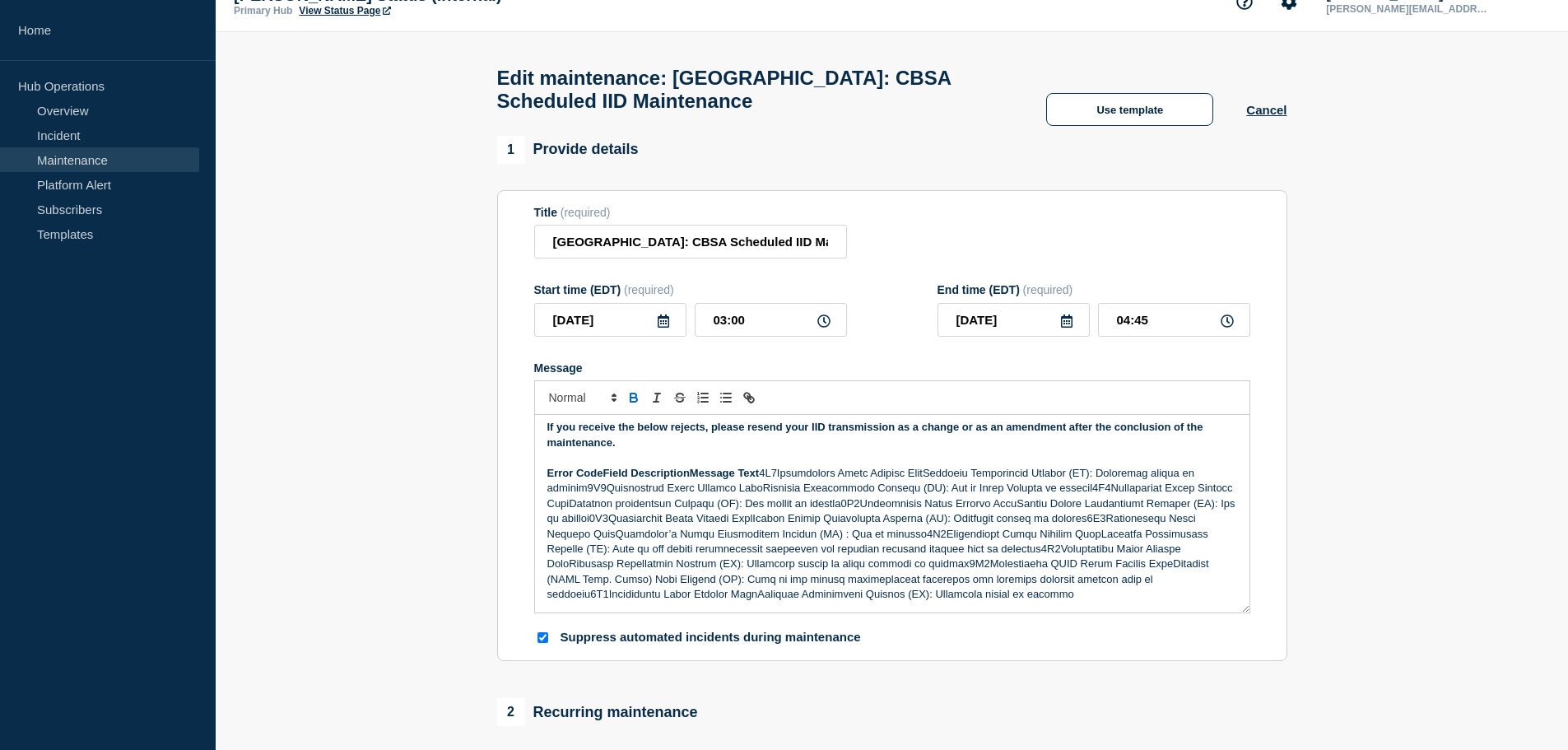
click at [599, 478] on strong "Error CodeField DescriptionMessage Text" at bounding box center [653, 473] width 213 height 13
click at [602, 478] on strong "Error CodeField DescriptionMessage Text" at bounding box center [653, 473] width 213 height 13
click at [698, 478] on strong "Error Code Field DescriptionMessage Text" at bounding box center [656, 473] width 218 height 13
click at [771, 478] on strong "Error Code Field Description Message Text" at bounding box center [659, 473] width 223 height 13
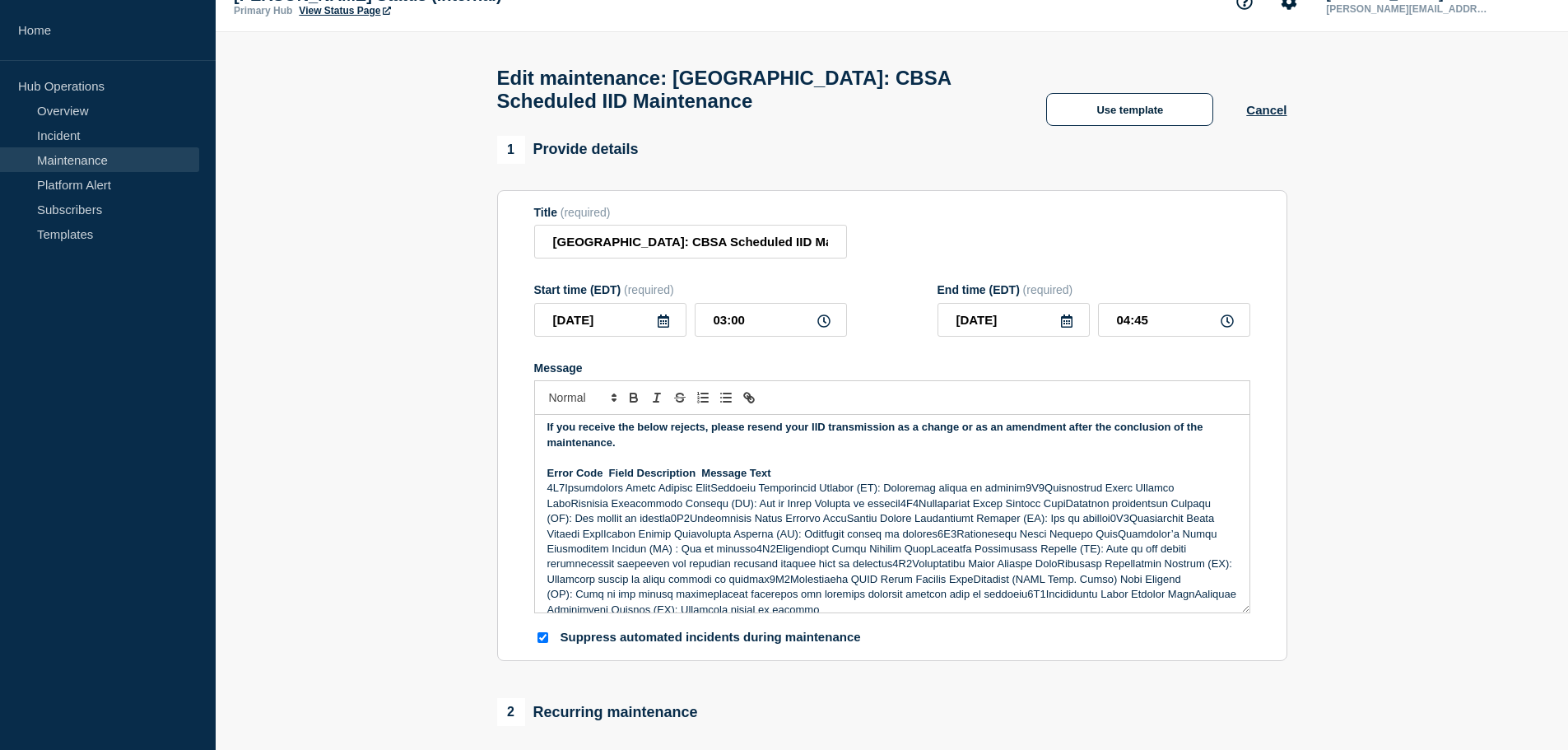
click at [563, 495] on p "Message" at bounding box center [892, 549] width 690 height 137
click at [720, 496] on p "Message" at bounding box center [892, 549] width 690 height 137
click at [947, 496] on p "Message" at bounding box center [892, 549] width 690 height 137
click at [562, 508] on p "0L3Declaration Party Contact NameImporter Information Contact (IC): Fax or Emai…" at bounding box center [892, 556] width 690 height 121
click at [728, 493] on p "0L2 Declaration Party Contact Name Importer Information Contact (IC): Telephone…" at bounding box center [892, 487] width 690 height 14
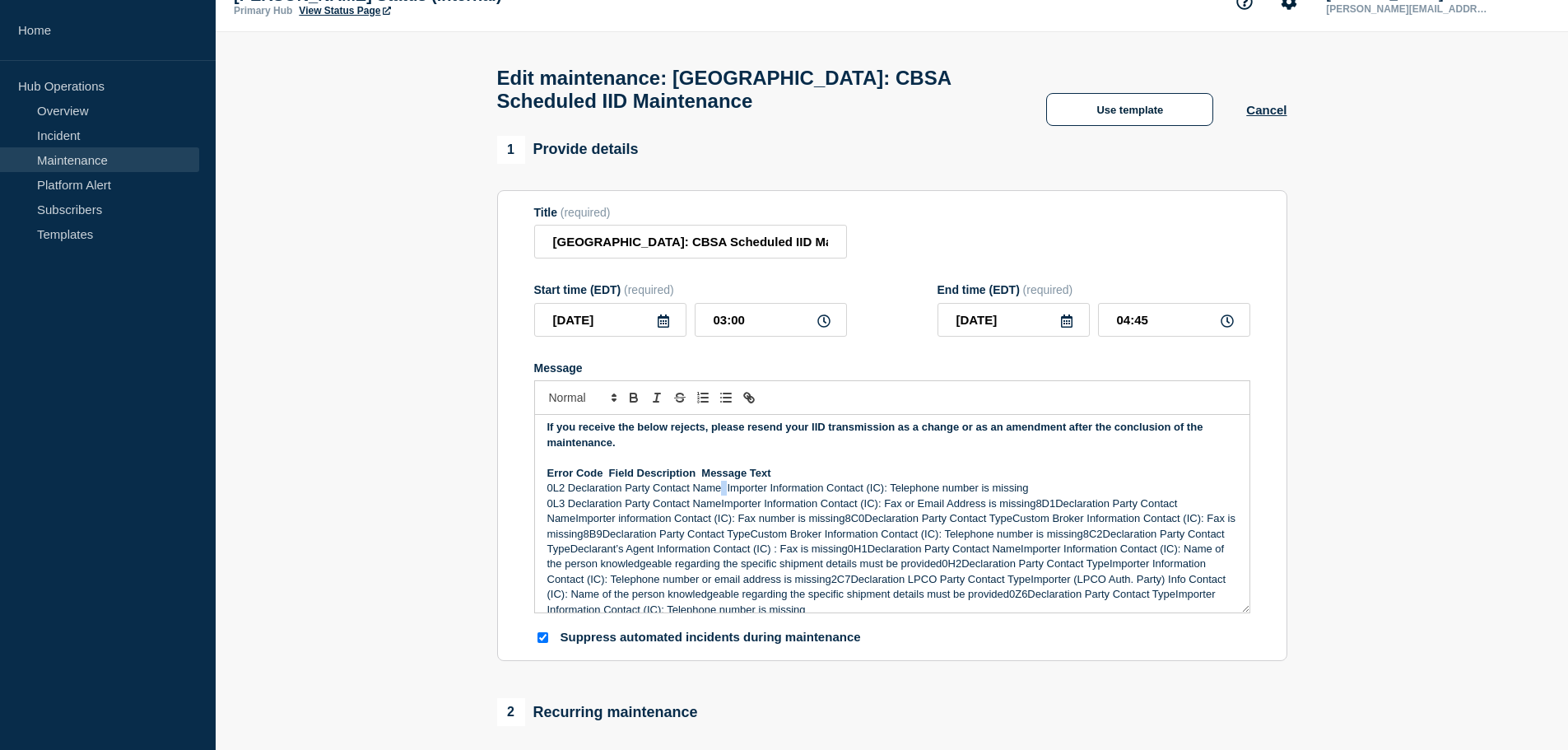
copy p "Message"
click at [719, 514] on p "0L3 Declaration Party Contact NameImporter Information Contact (IC): Fax or Ema…" at bounding box center [892, 556] width 690 height 121
click at [947, 508] on p "0L3 Declaration Party Contact Name Importer Information Contact (IC): Fax or Em…" at bounding box center [892, 556] width 690 height 121
drag, startPoint x: 695, startPoint y: 511, endPoint x: 596, endPoint y: 491, distance: 101.0
click at [689, 509] on p "0L3 Declaration Party Contact Name Importer Information Contact (IC): Fax or Em…" at bounding box center [892, 503] width 690 height 14
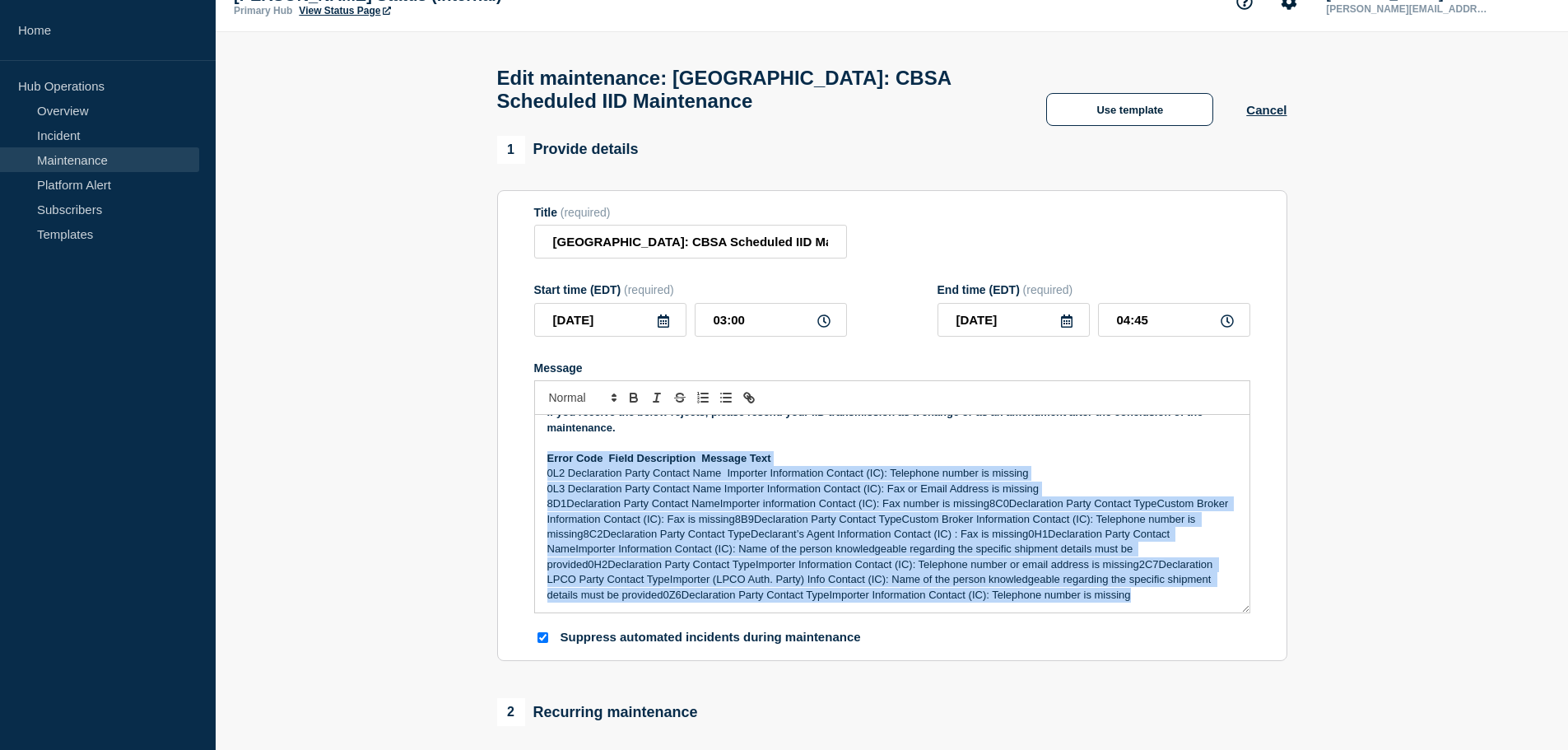
drag, startPoint x: 547, startPoint y: 478, endPoint x: 1285, endPoint y: 686, distance: 766.8
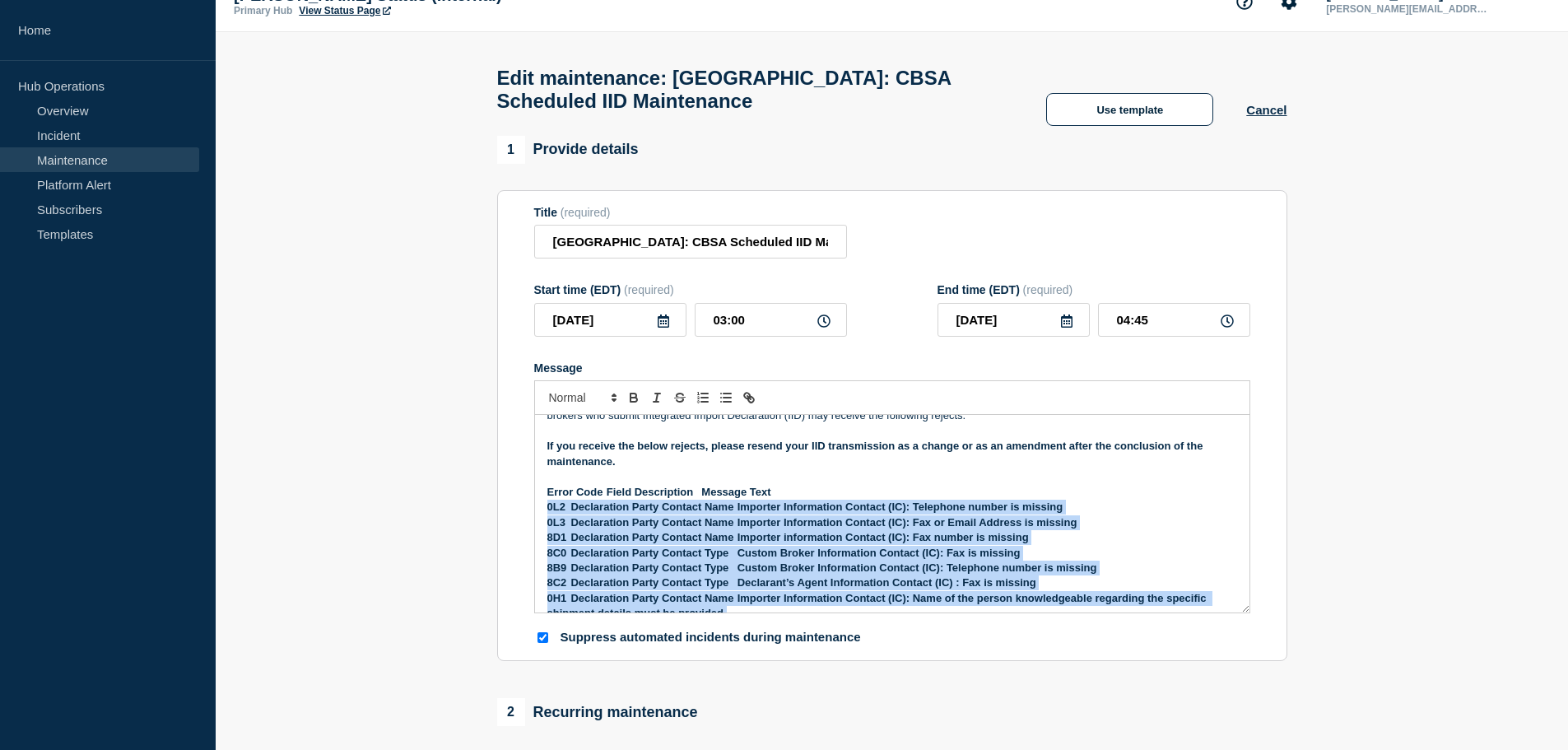
scroll to position [187, 0]
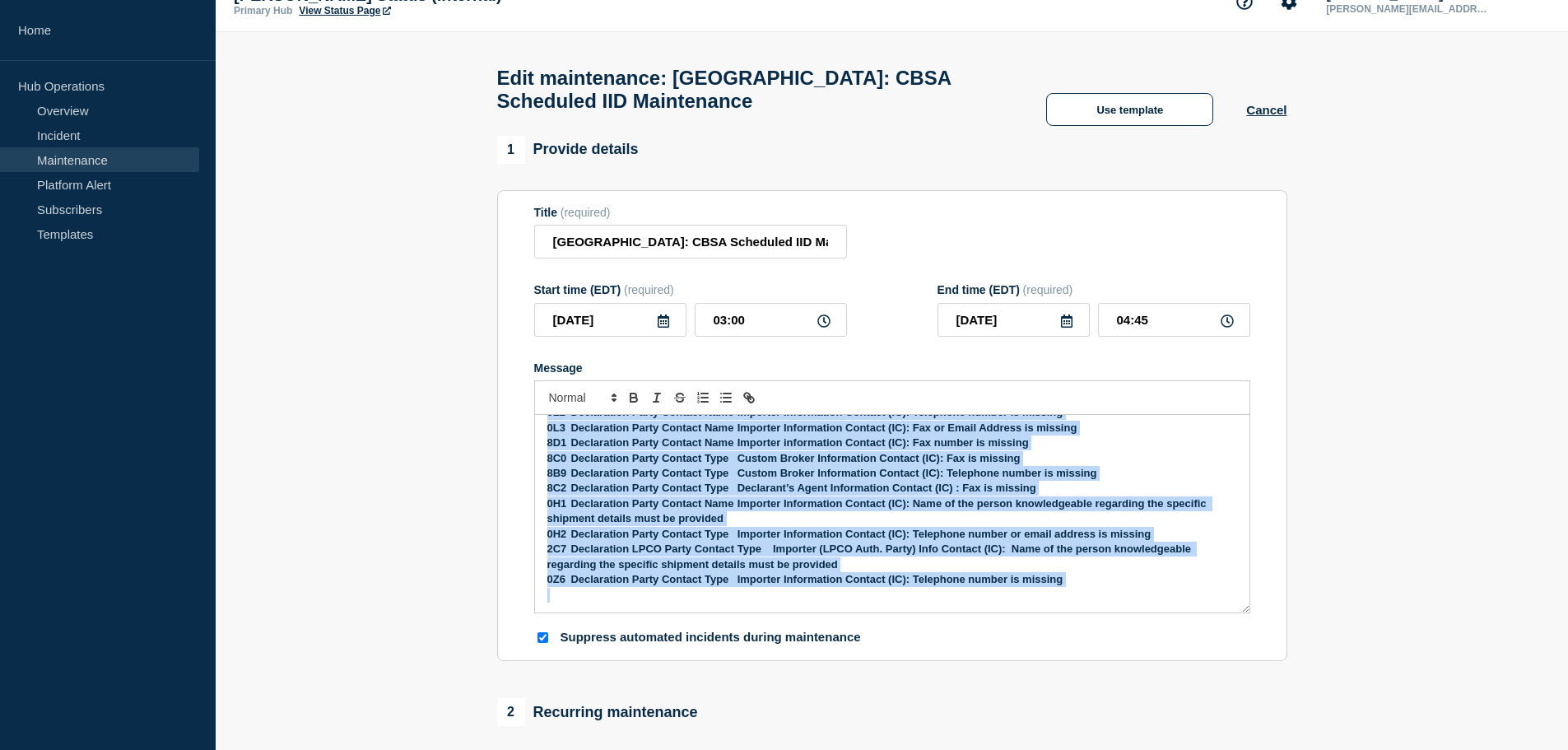
drag, startPoint x: 545, startPoint y: 512, endPoint x: 1289, endPoint y: 707, distance: 769.1
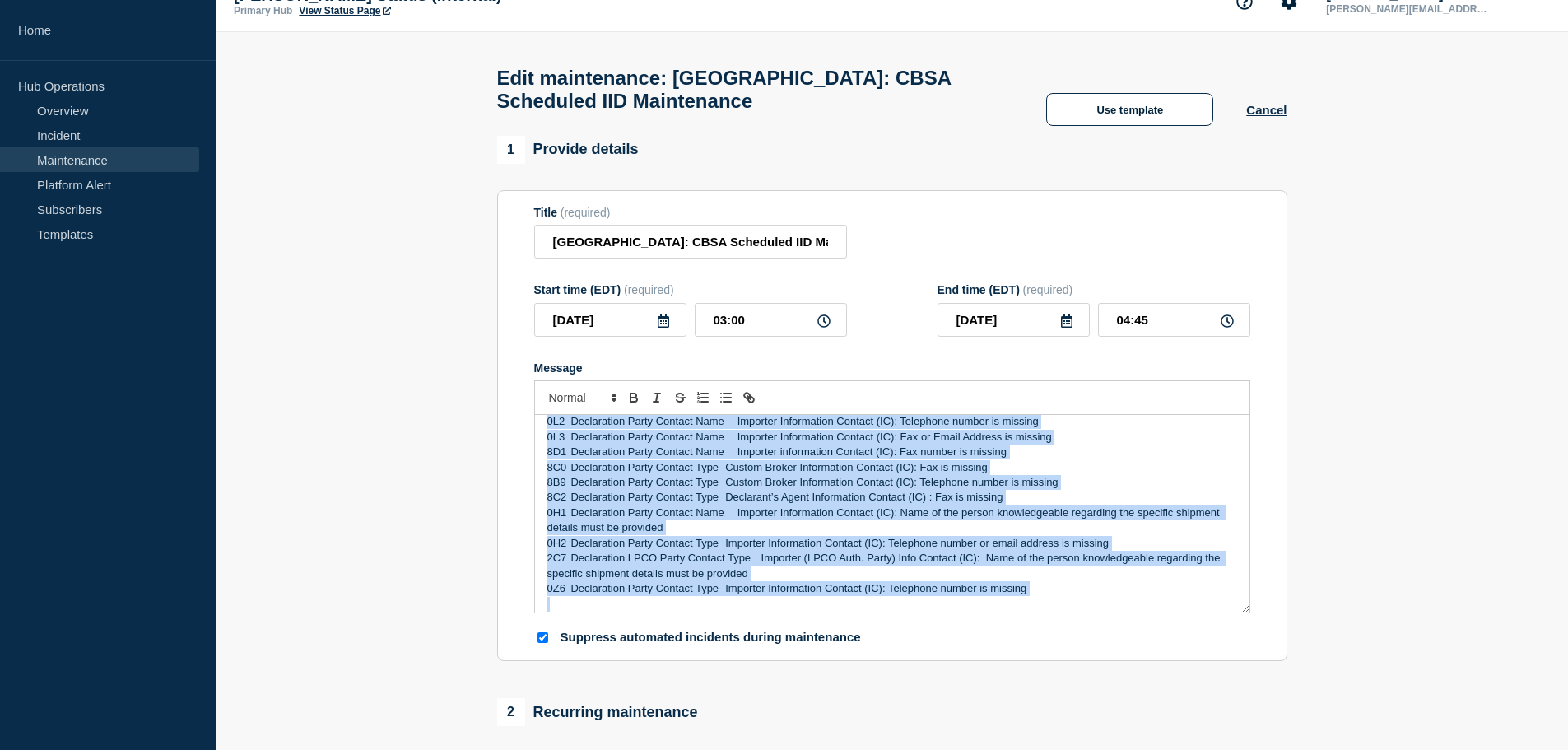
click at [896, 544] on p "0H2 Declaration Party Contact Type Importer Information Contact (IC): Telephone…" at bounding box center [892, 542] width 690 height 14
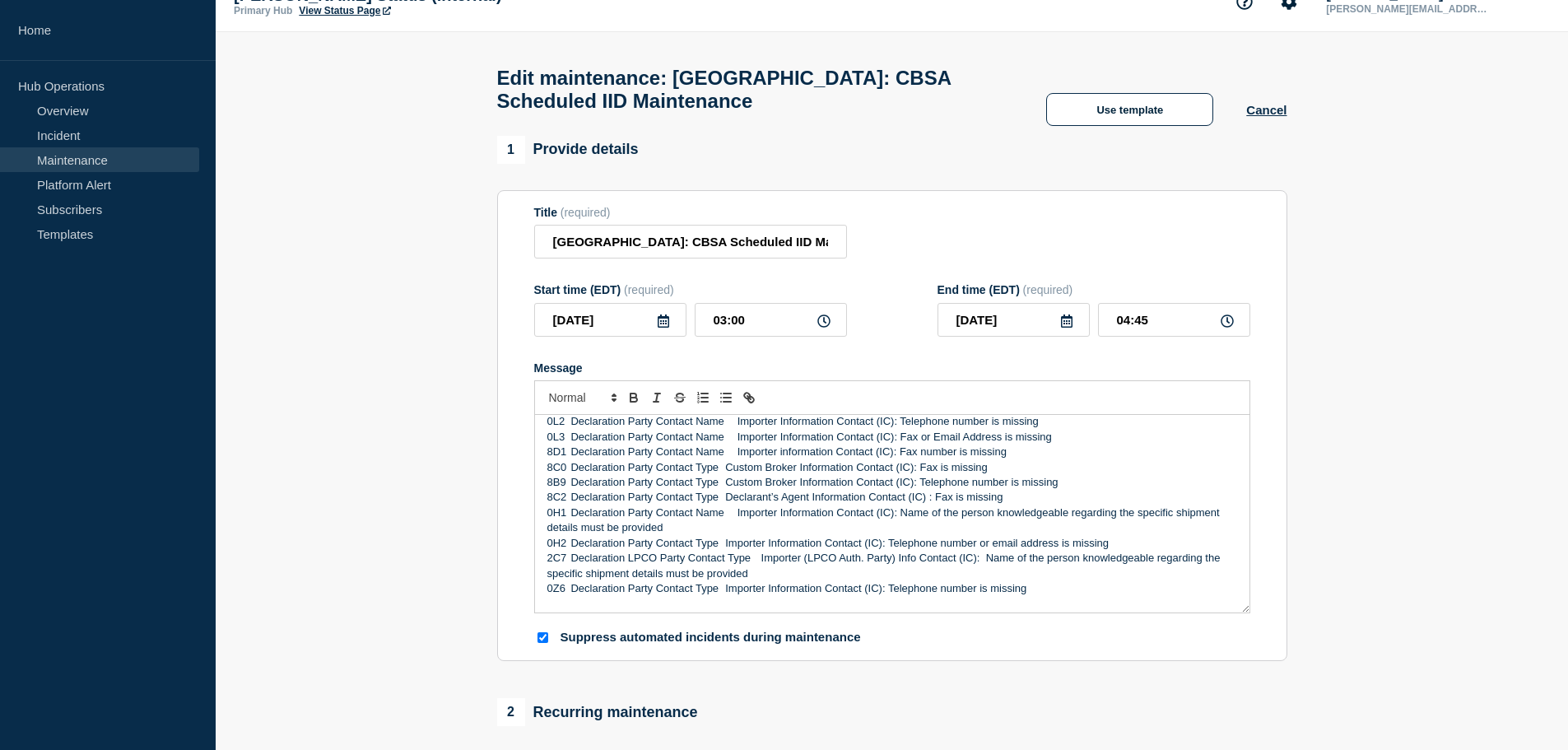
scroll to position [95, 0]
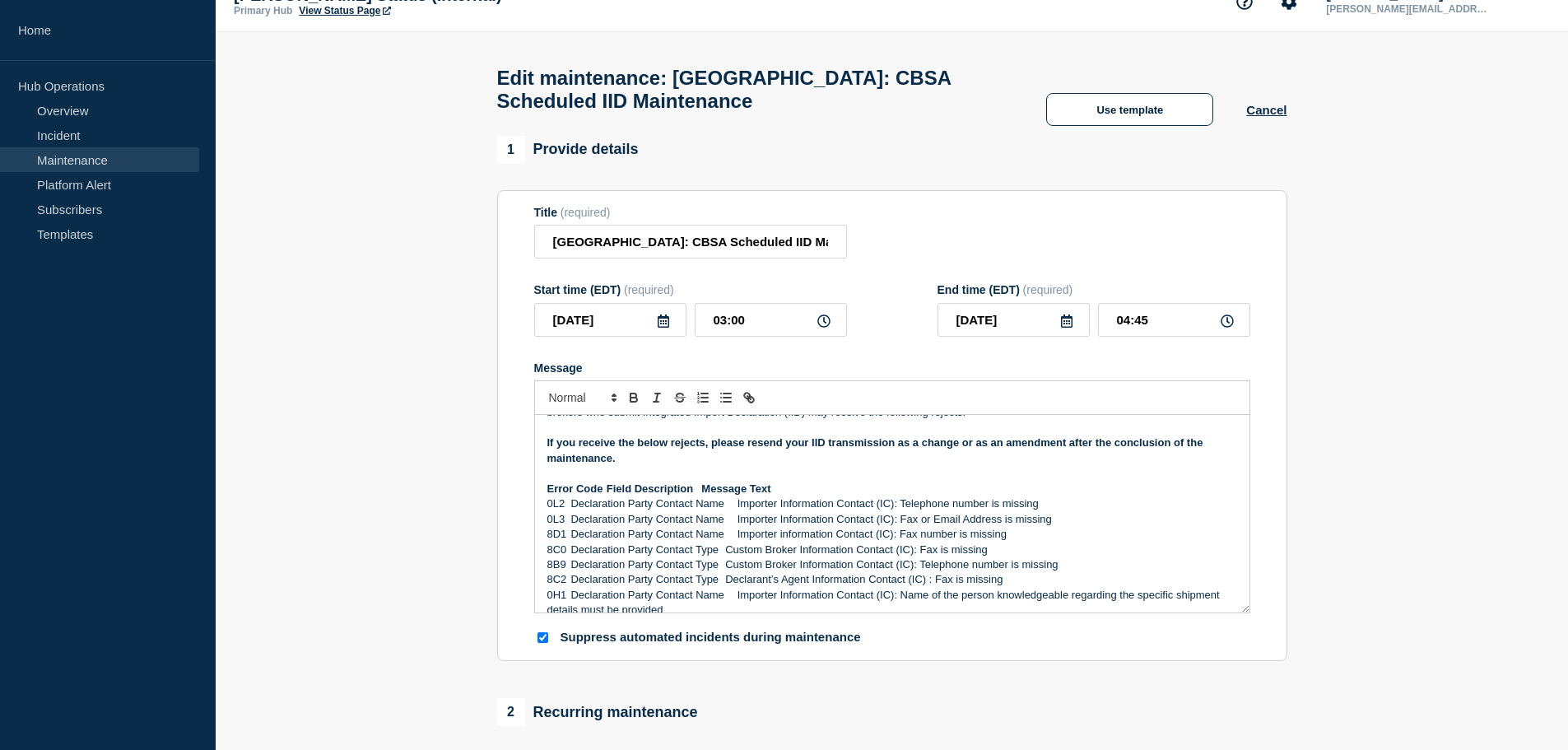
click at [602, 466] on p "If you receive the below rejects, please resend your IID transmission as a chan…" at bounding box center [892, 451] width 690 height 31
click at [614, 480] on p "Message" at bounding box center [892, 473] width 690 height 14
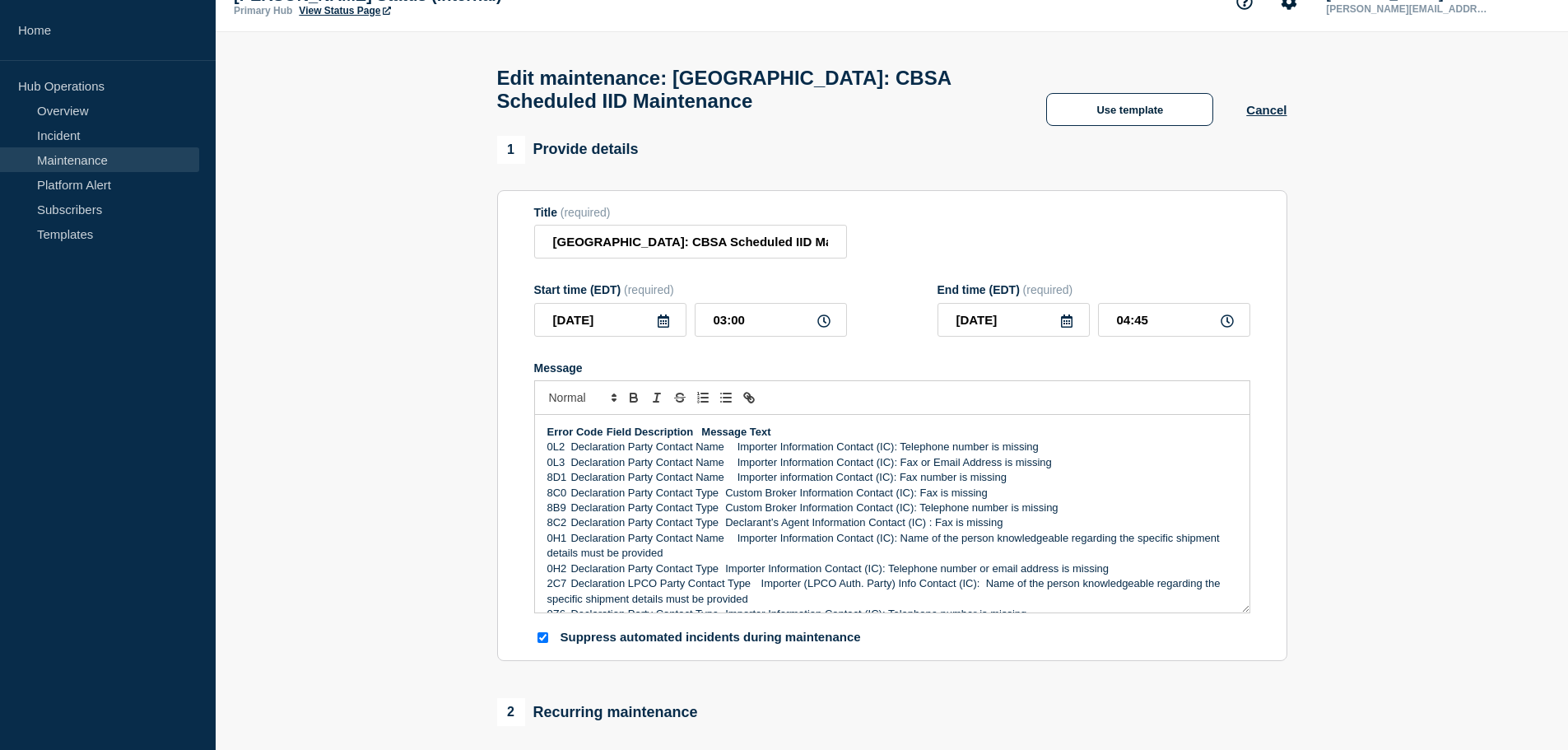
scroll to position [178, 0]
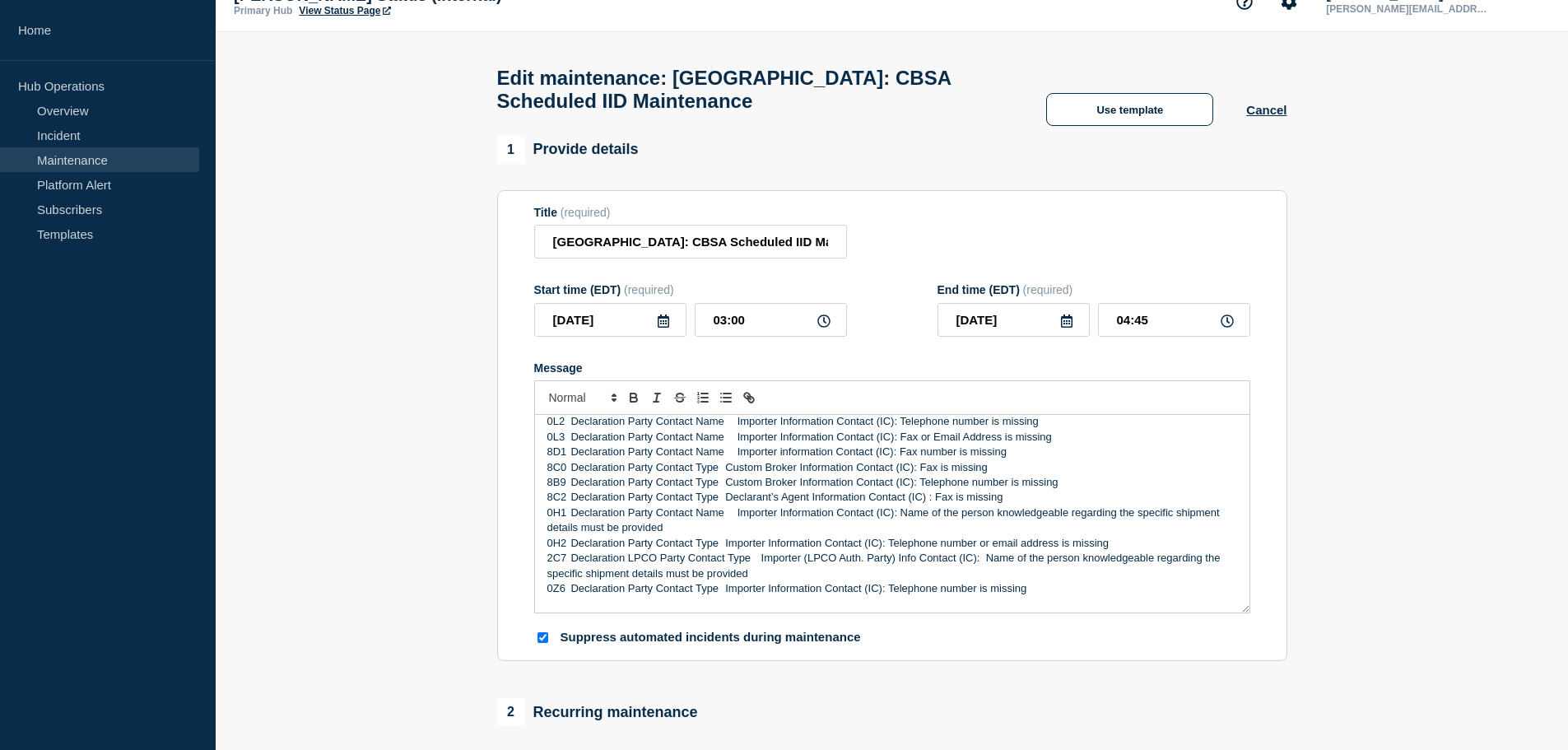
drag, startPoint x: 684, startPoint y: 547, endPoint x: 688, endPoint y: 539, distance: 8.9
click at [684, 547] on p "0H2 Declaration Party Contact Type Importer Information Contact (IC): Telephone…" at bounding box center [892, 542] width 690 height 14
click at [703, 527] on p "0H1 Declaration Party Contact Name Importer Information Contact (IC): Name of t…" at bounding box center [892, 521] width 690 height 31
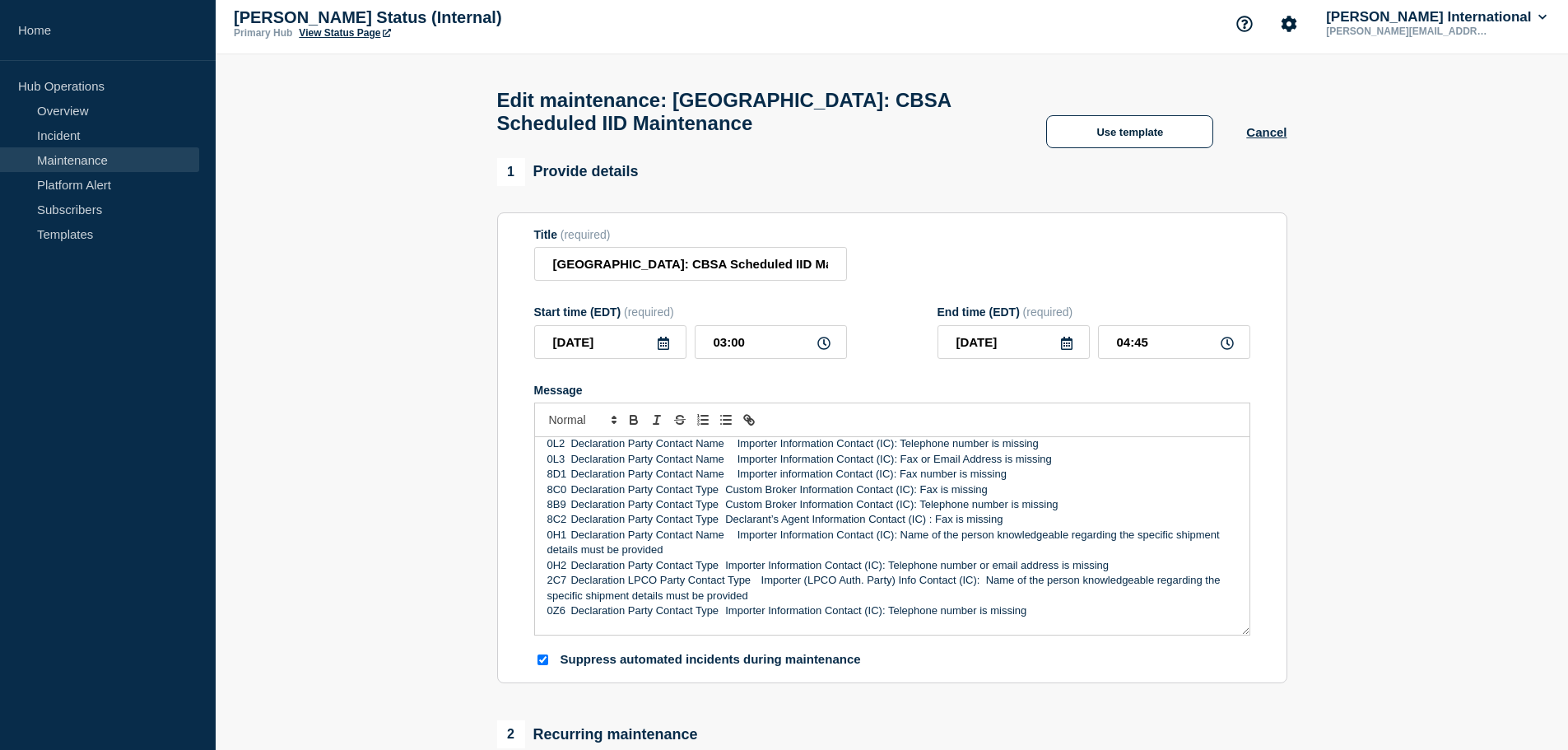
scroll to position [0, 0]
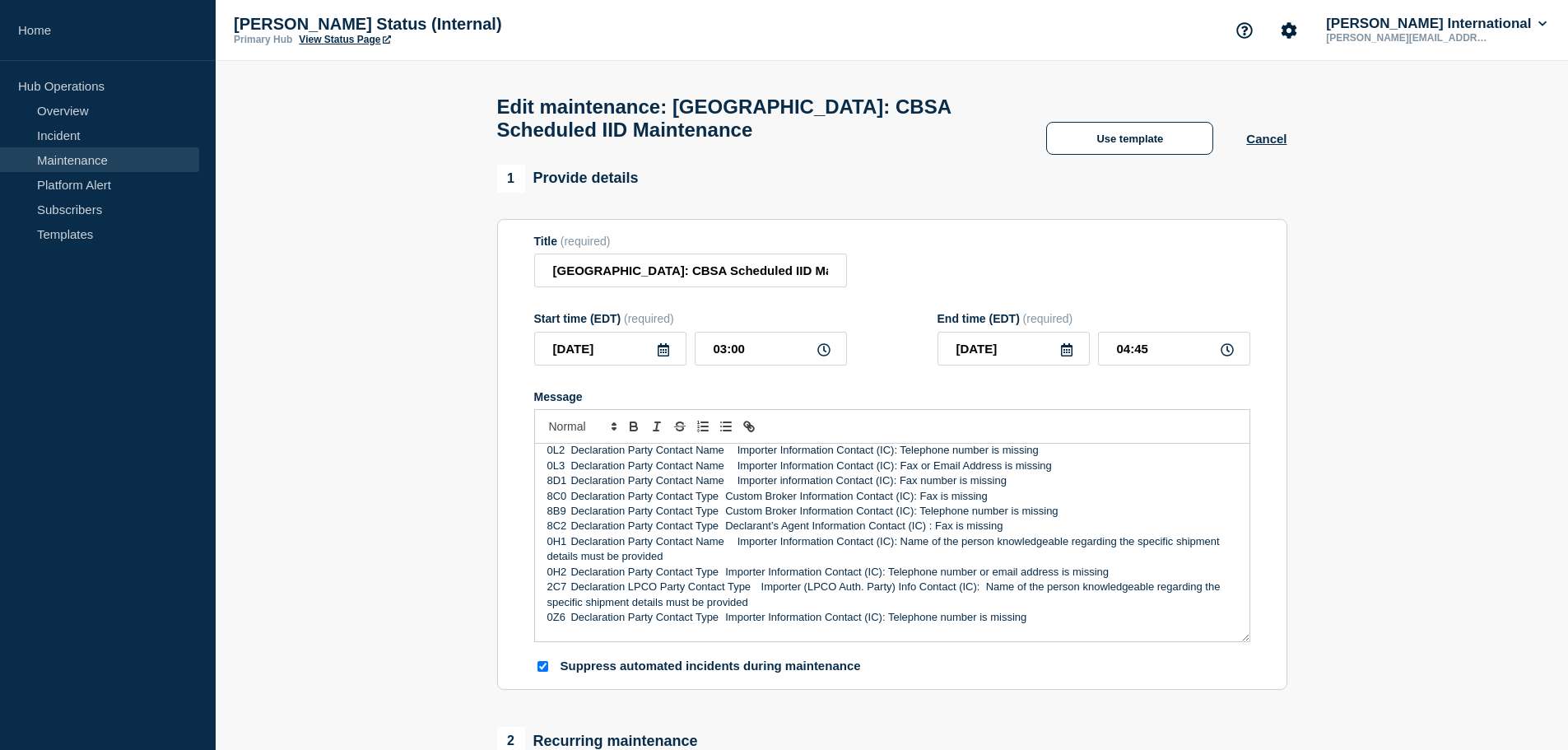
click at [812, 561] on p "0H1 Declaration Party Contact Name Importer Information Contact (IC): Name of t…" at bounding box center [892, 550] width 690 height 31
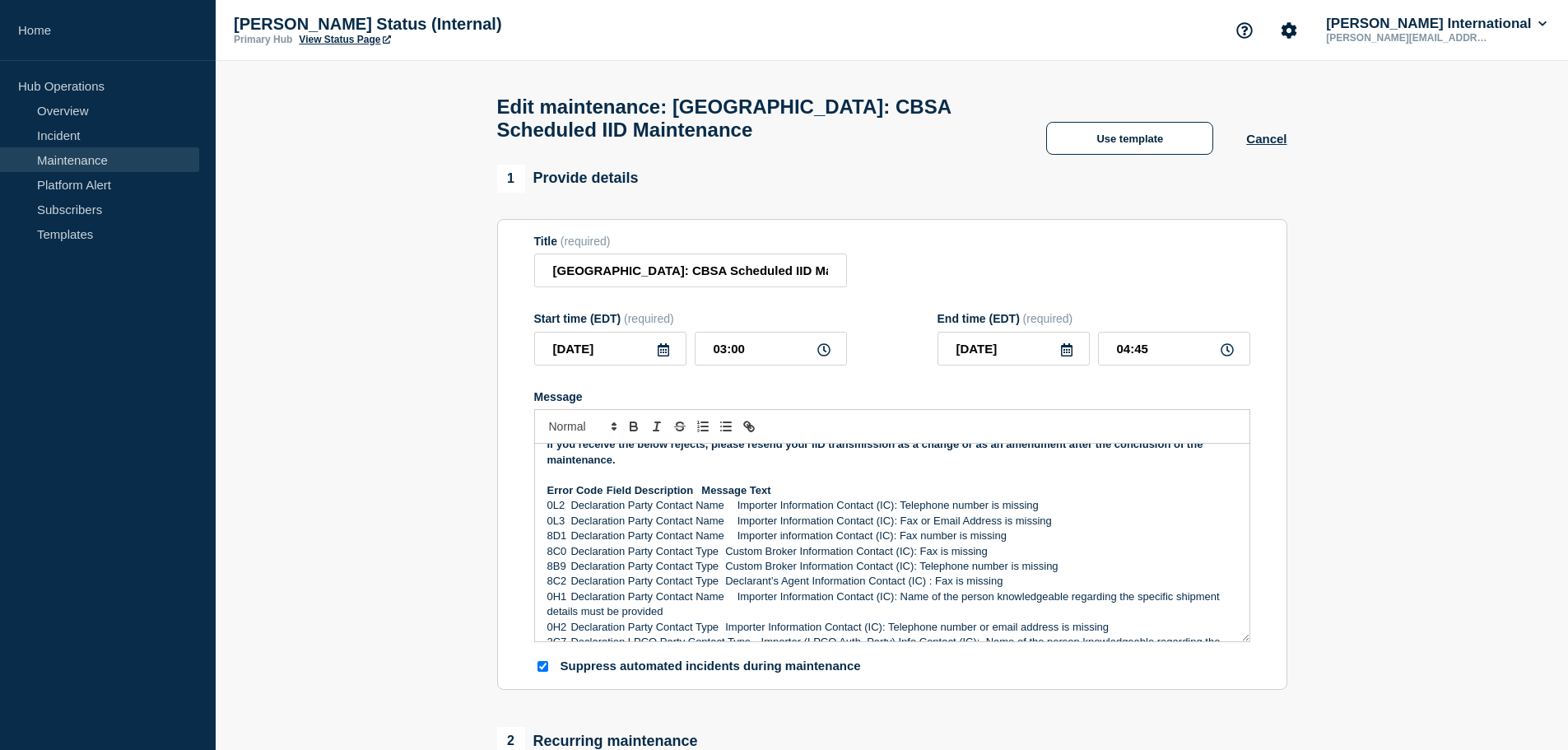
scroll to position [95, 0]
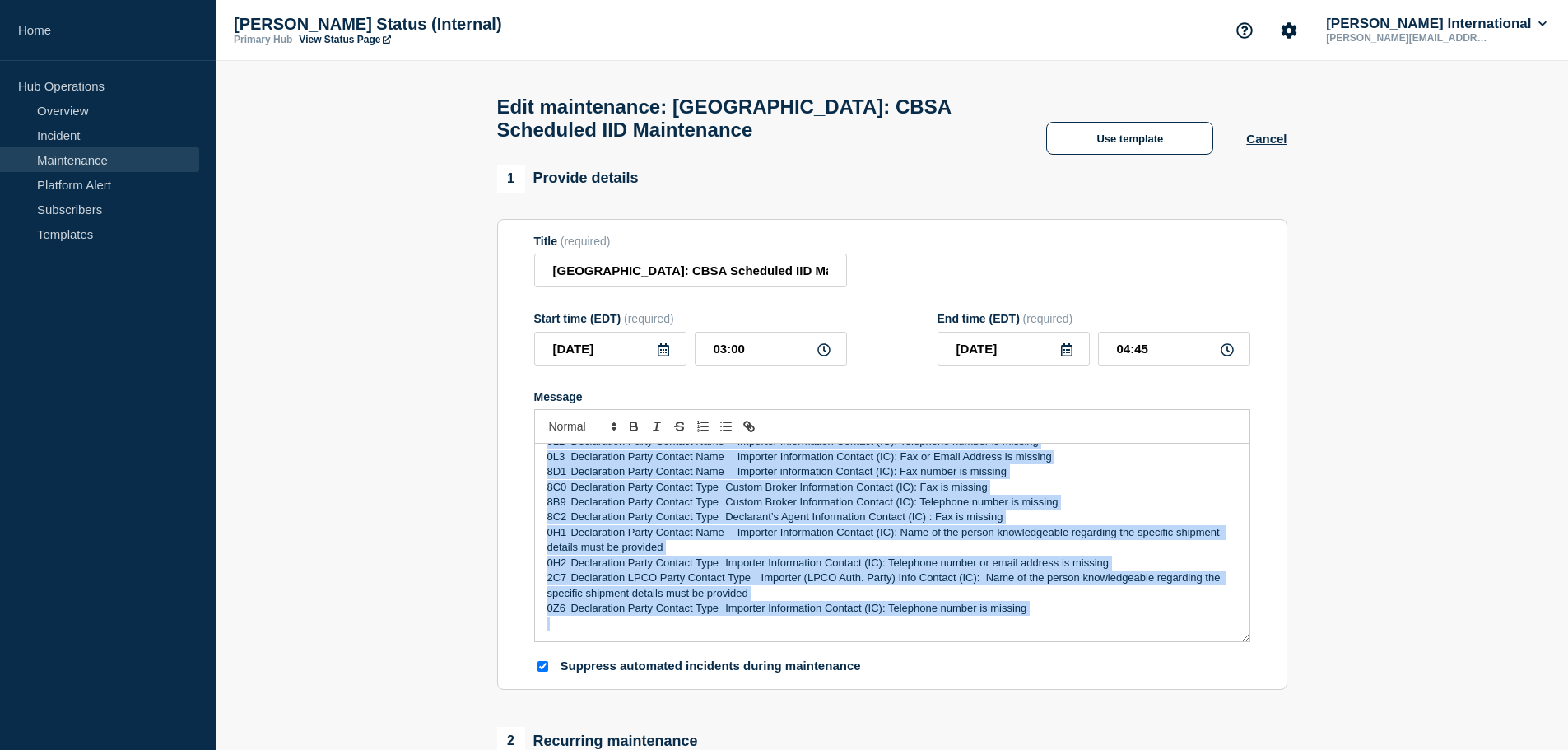
drag, startPoint x: 547, startPoint y: 524, endPoint x: 1330, endPoint y: 698, distance: 802.1
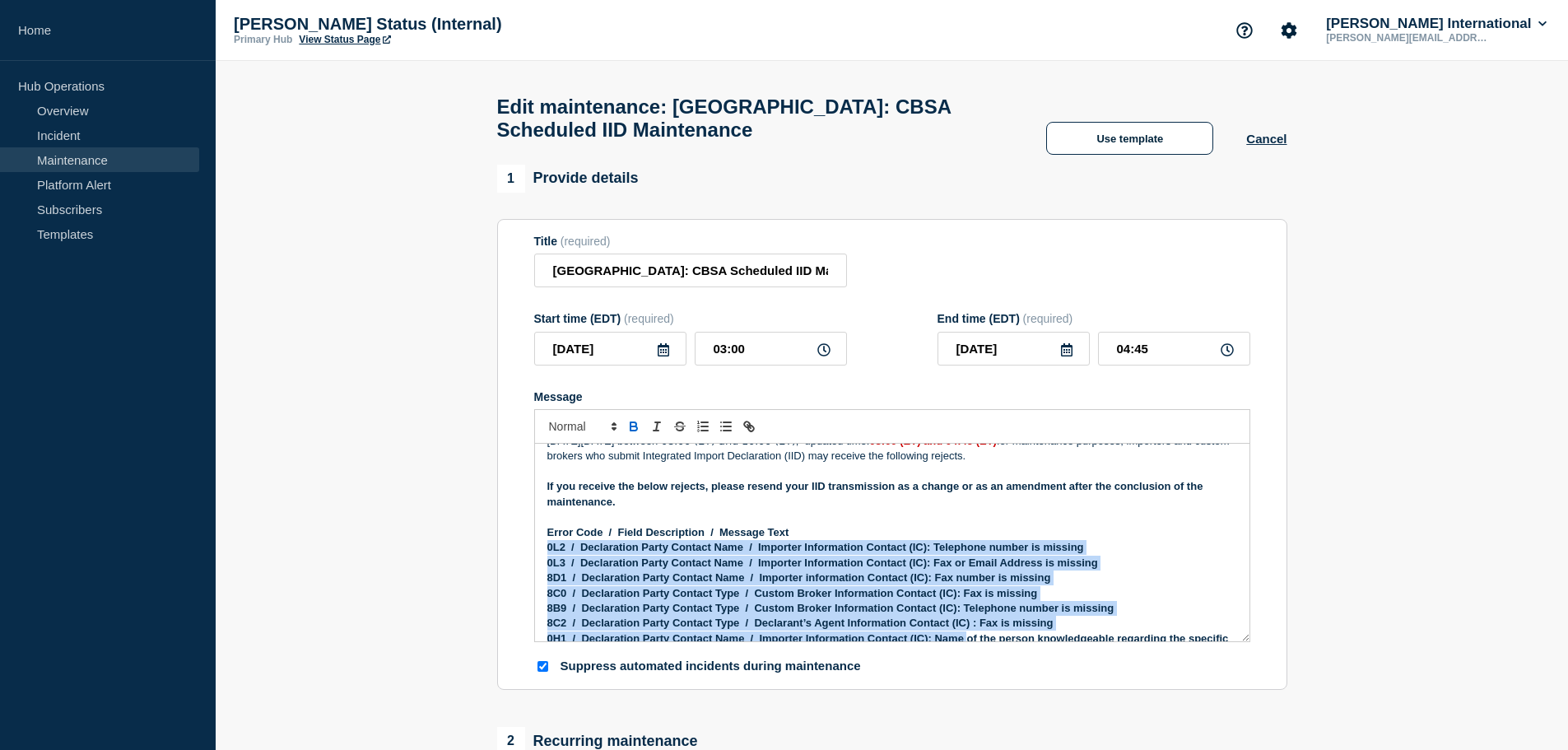
scroll to position [171, 0]
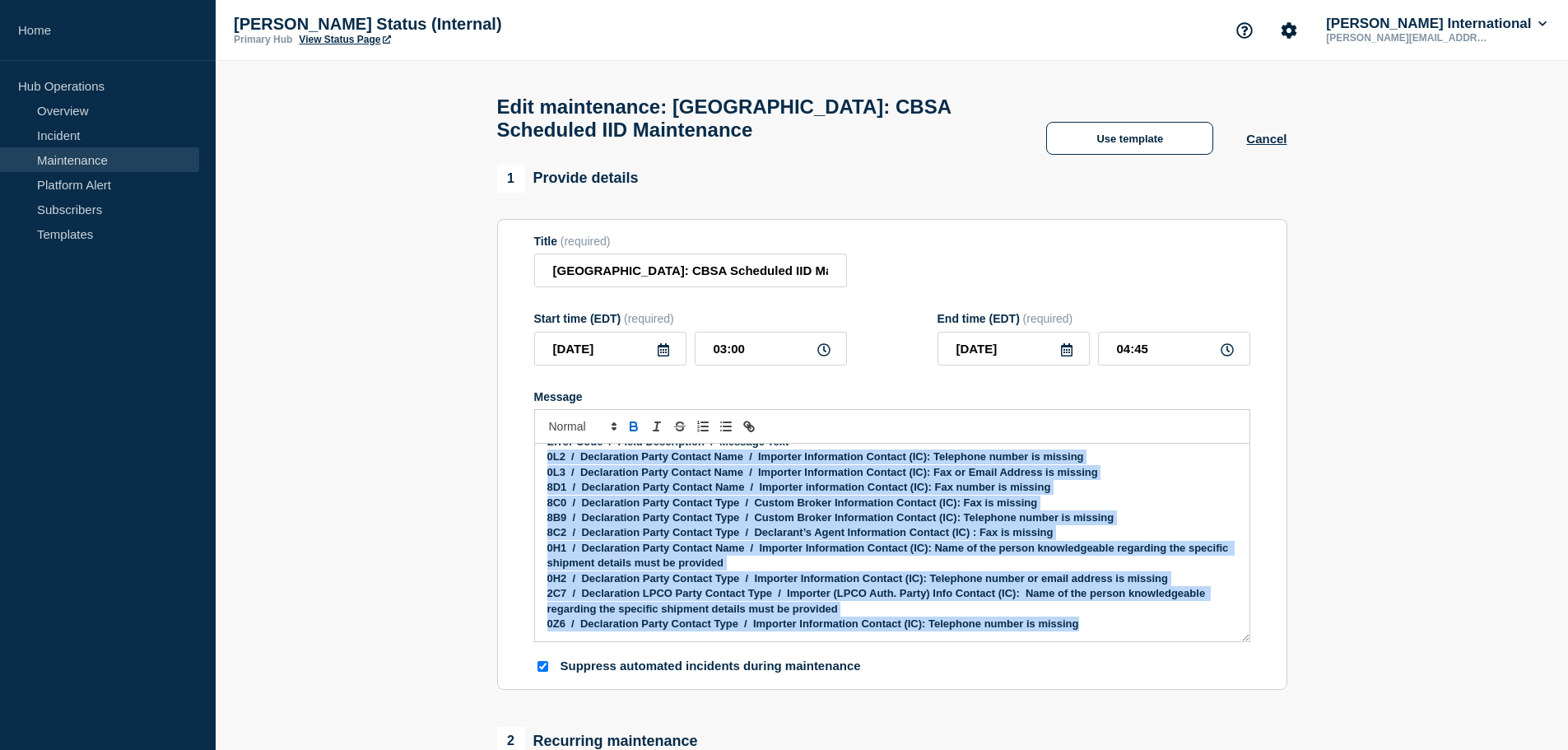
drag, startPoint x: 543, startPoint y: 559, endPoint x: 1348, endPoint y: 729, distance: 822.8
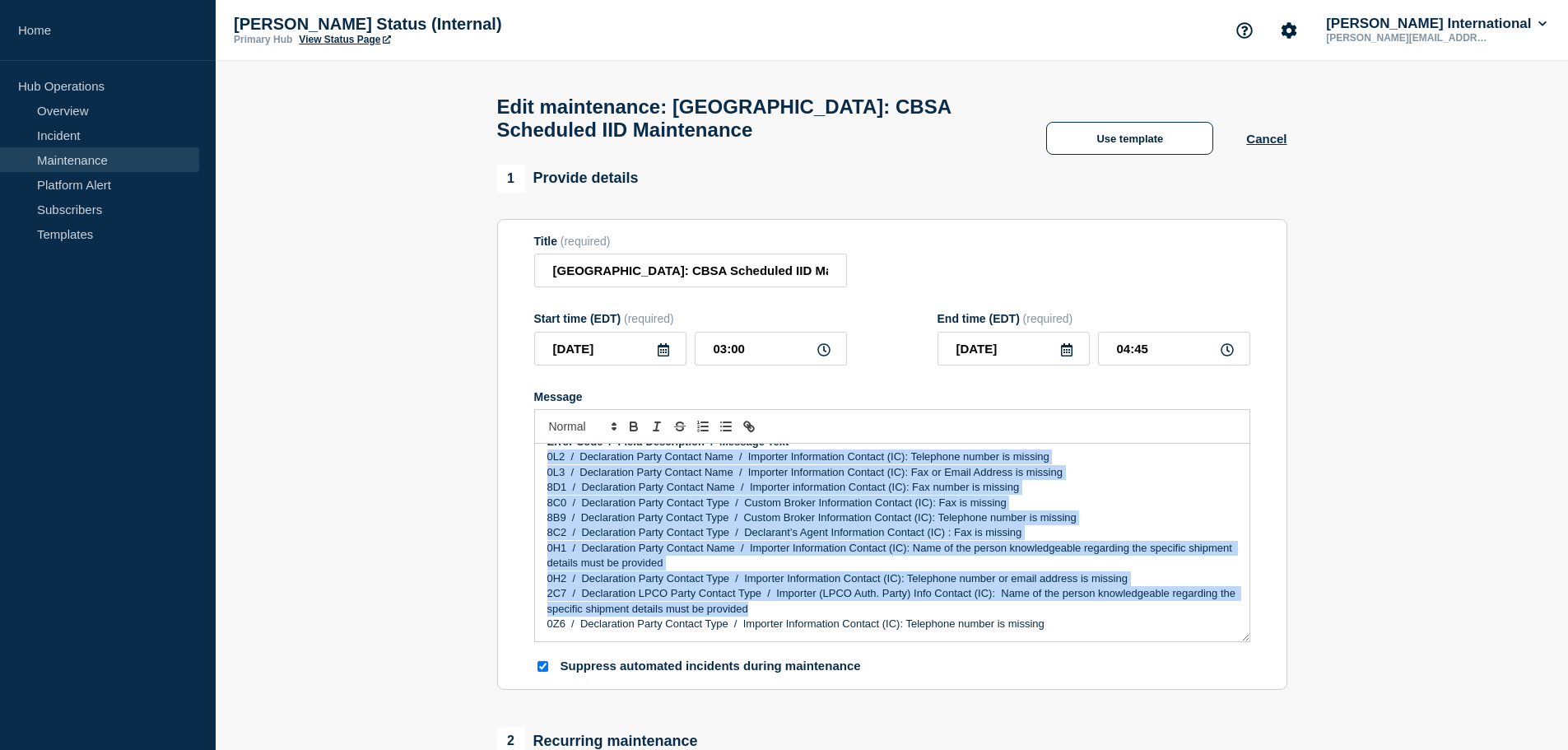
click at [947, 605] on p "2C7 / Declaration LPCO Party Contact Type / Importer (LPCO Auth. Party) Info Co…" at bounding box center [892, 602] width 690 height 31
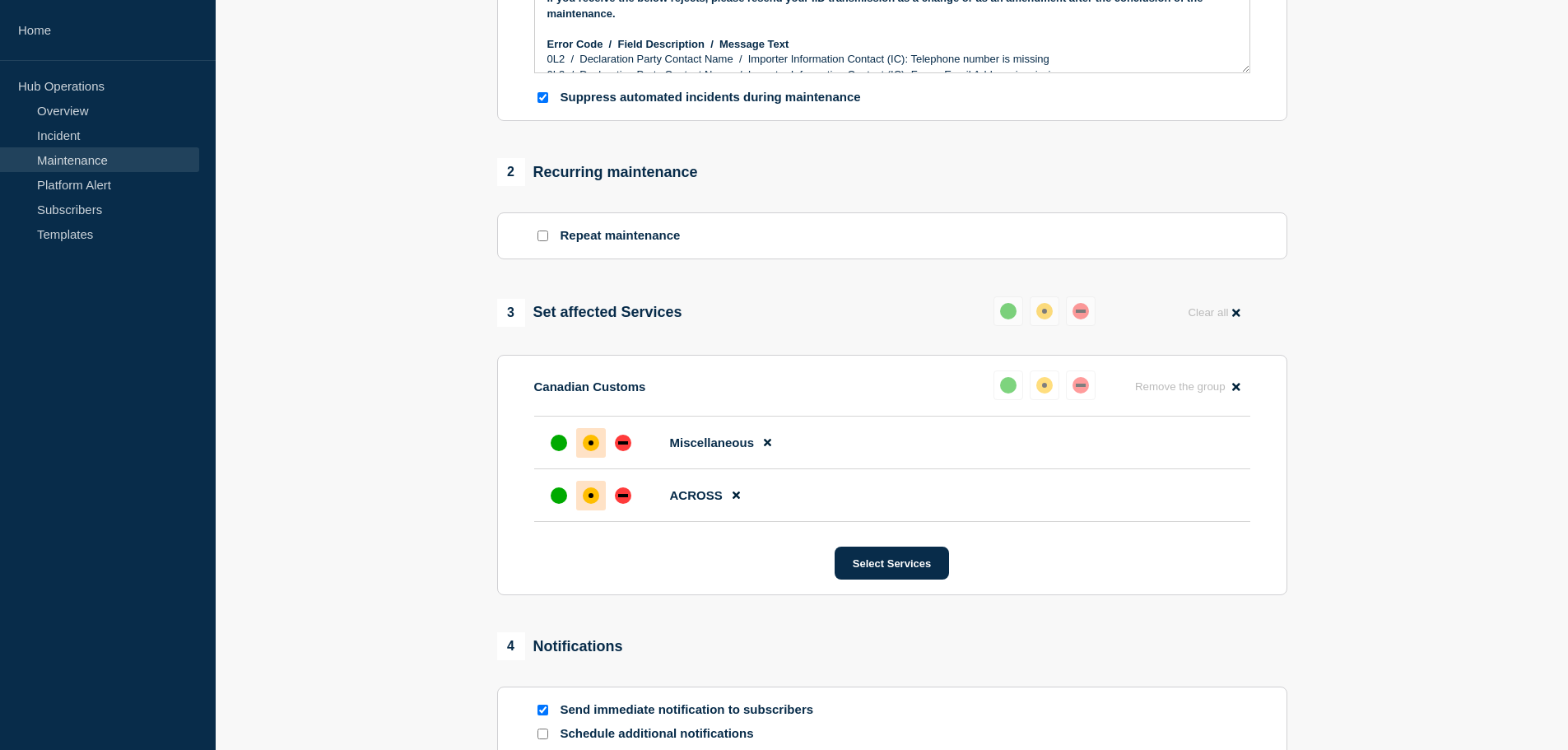
scroll to position [740, 0]
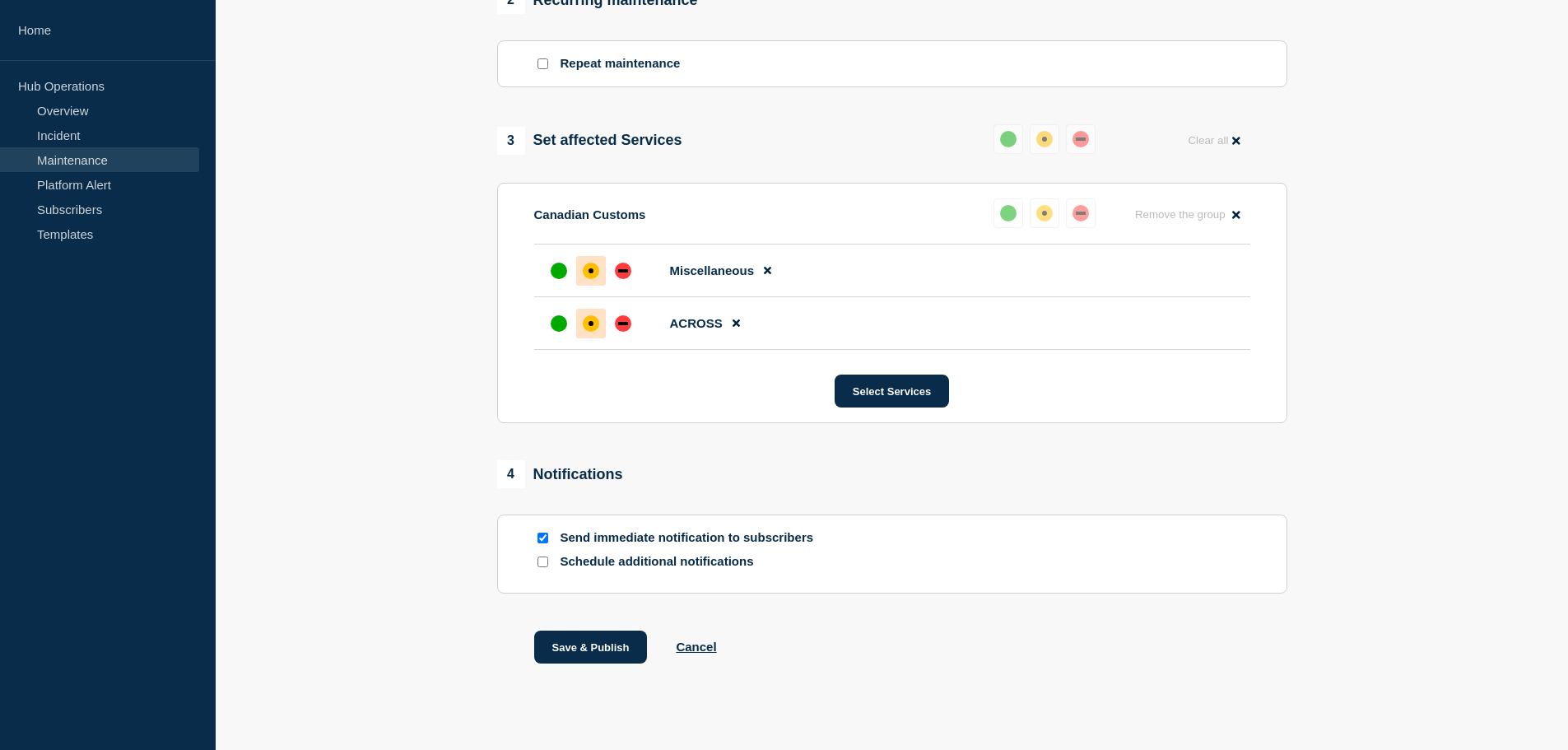
drag, startPoint x: 581, startPoint y: 652, endPoint x: 372, endPoint y: 601, distance: 215.1
click at [581, 652] on button "Save & Publish" at bounding box center [591, 647] width 114 height 33
